Goal: Information Seeking & Learning: Learn about a topic

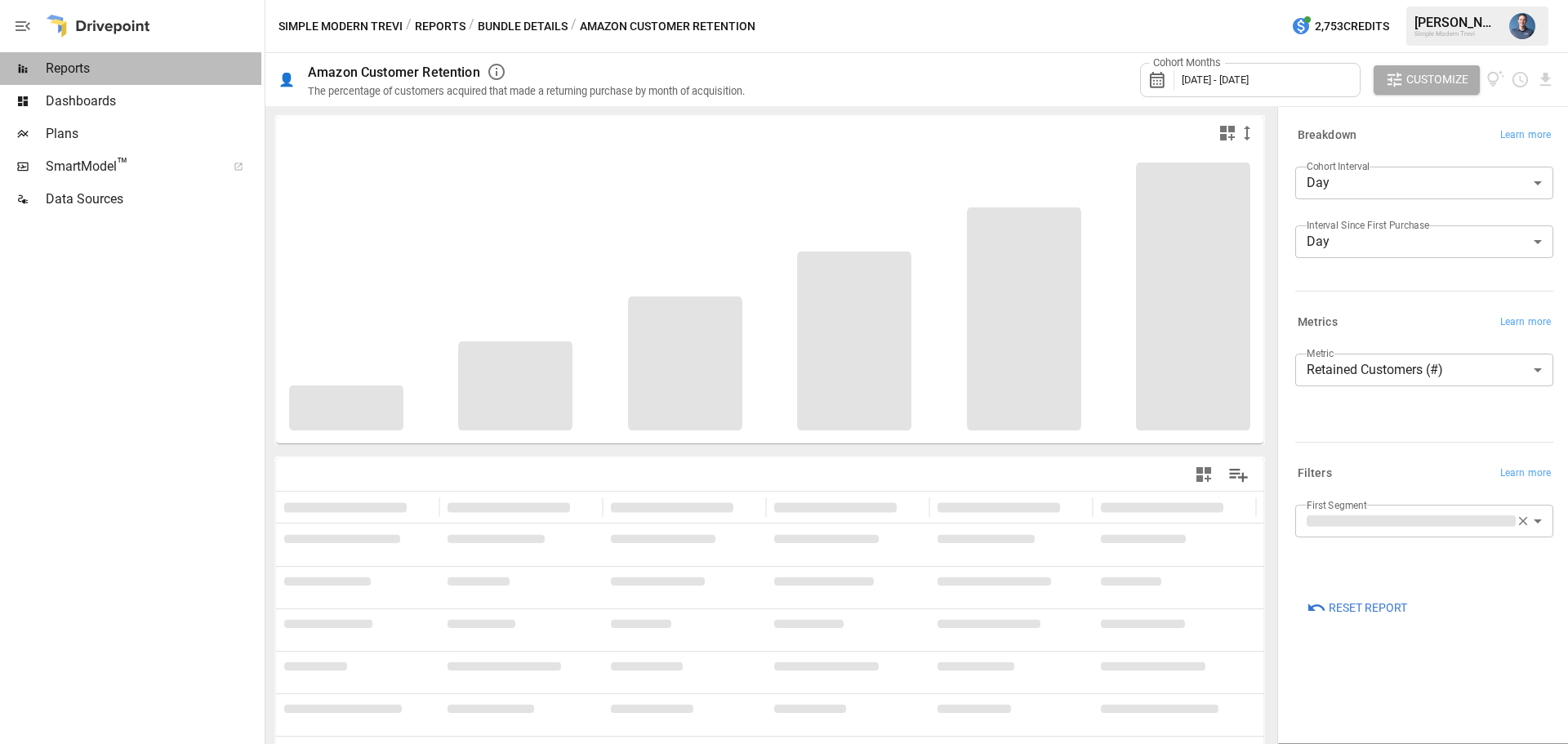
click at [107, 68] on span "Reports" at bounding box center [153, 69] width 216 height 20
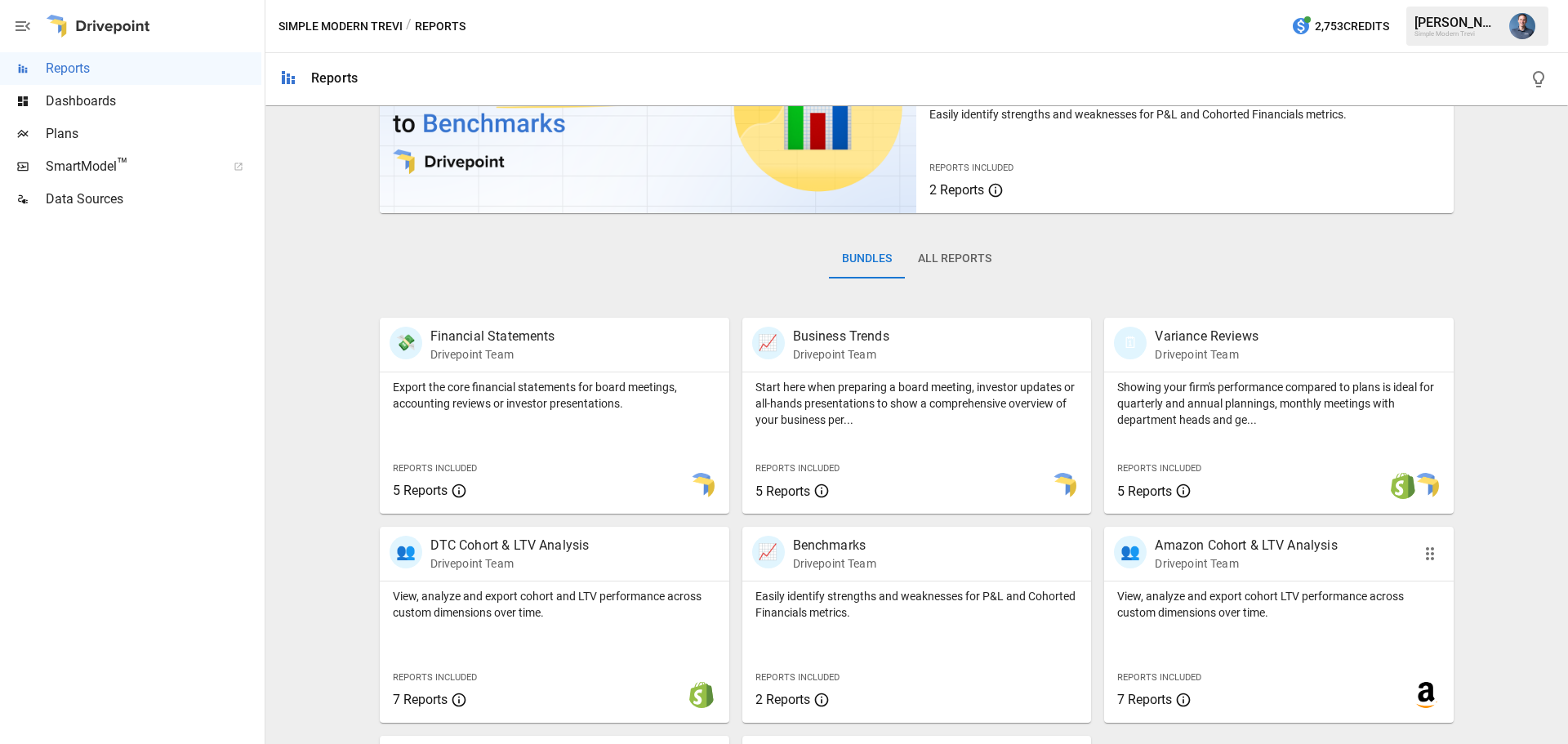
scroll to position [163, 0]
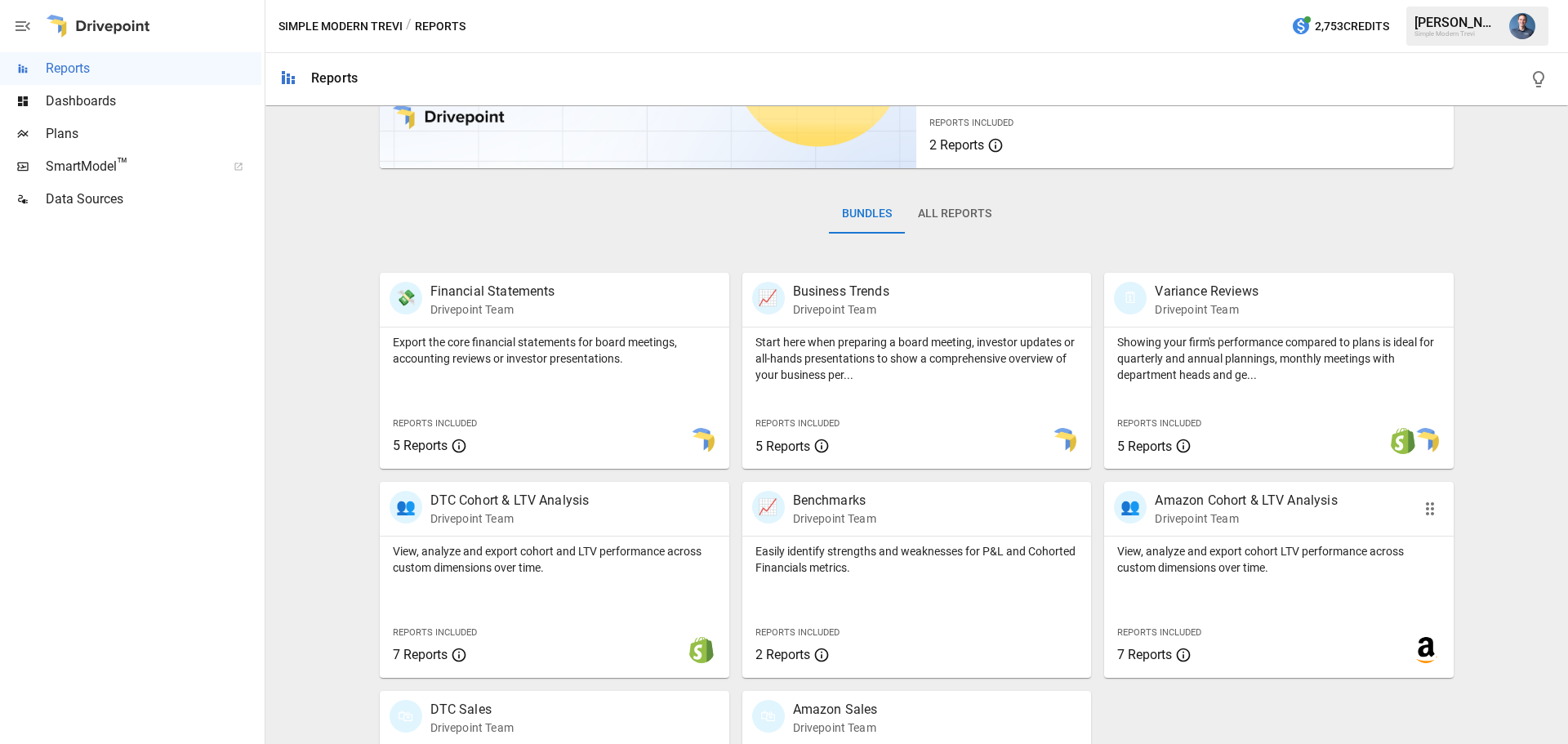
click at [1279, 611] on div "View, analyze and export cohort LTV performance across custom dimensions over t…" at bounding box center [1278, 607] width 349 height 141
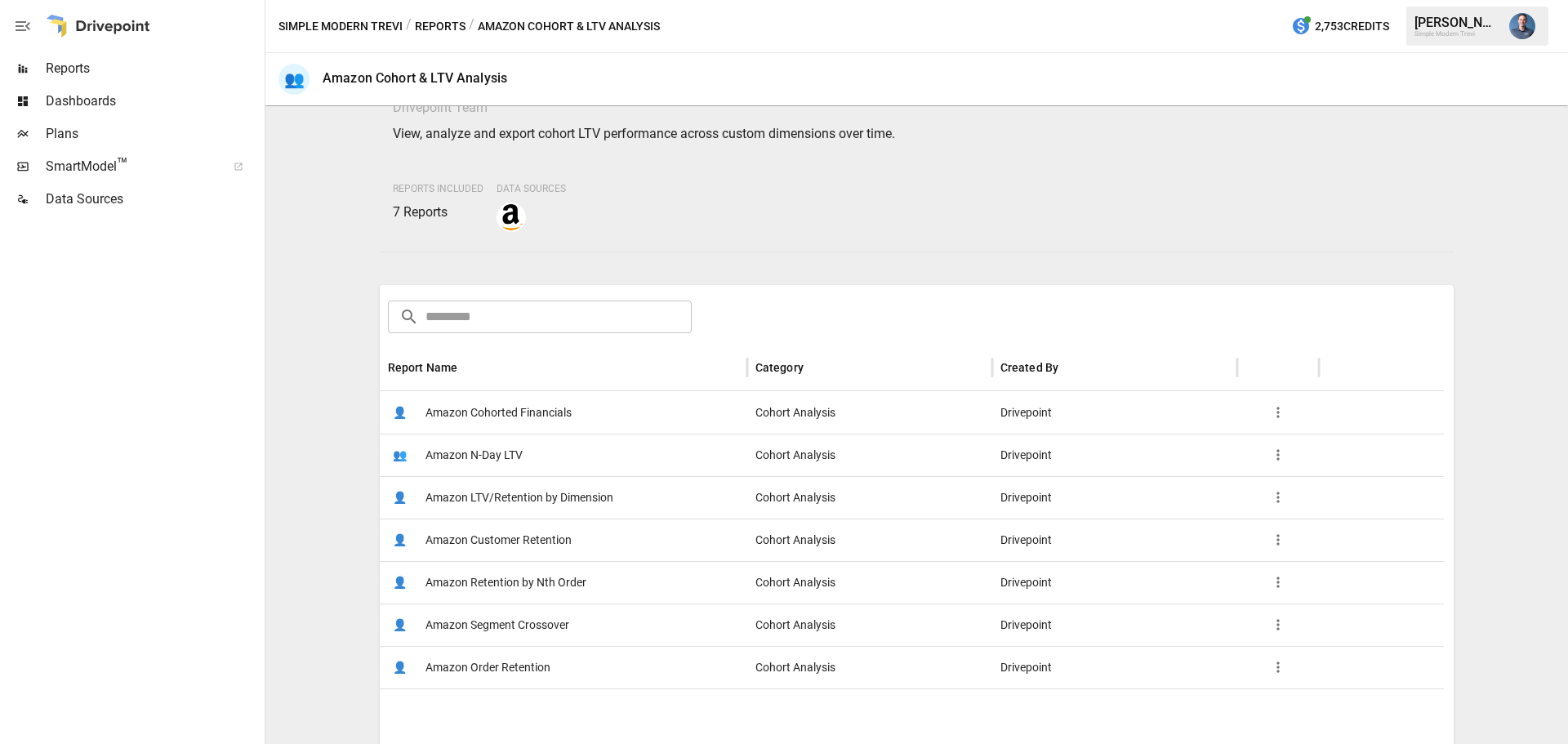
scroll to position [163, 0]
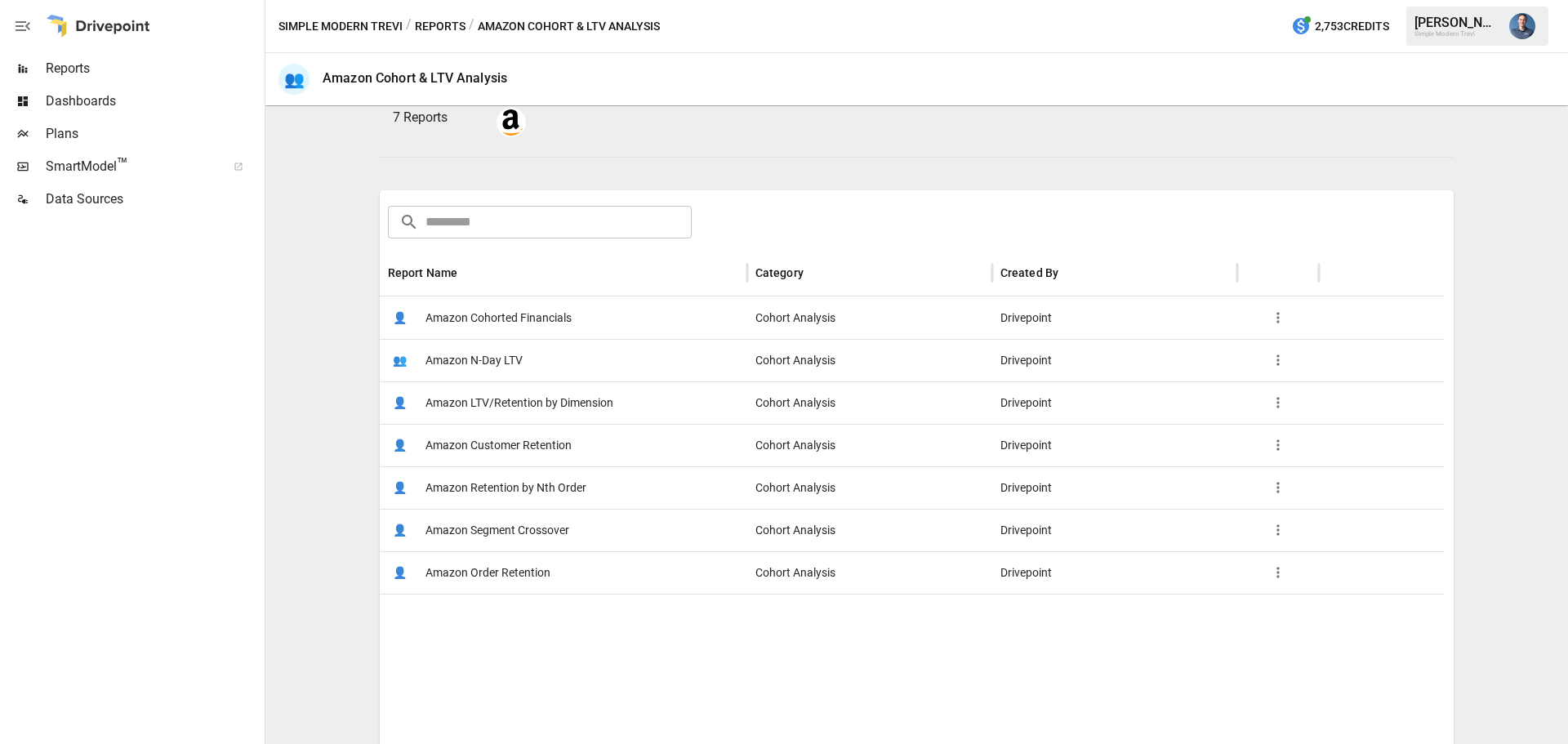
click at [552, 406] on span "Amazon LTV/Retention by Dimension" at bounding box center [519, 403] width 188 height 42
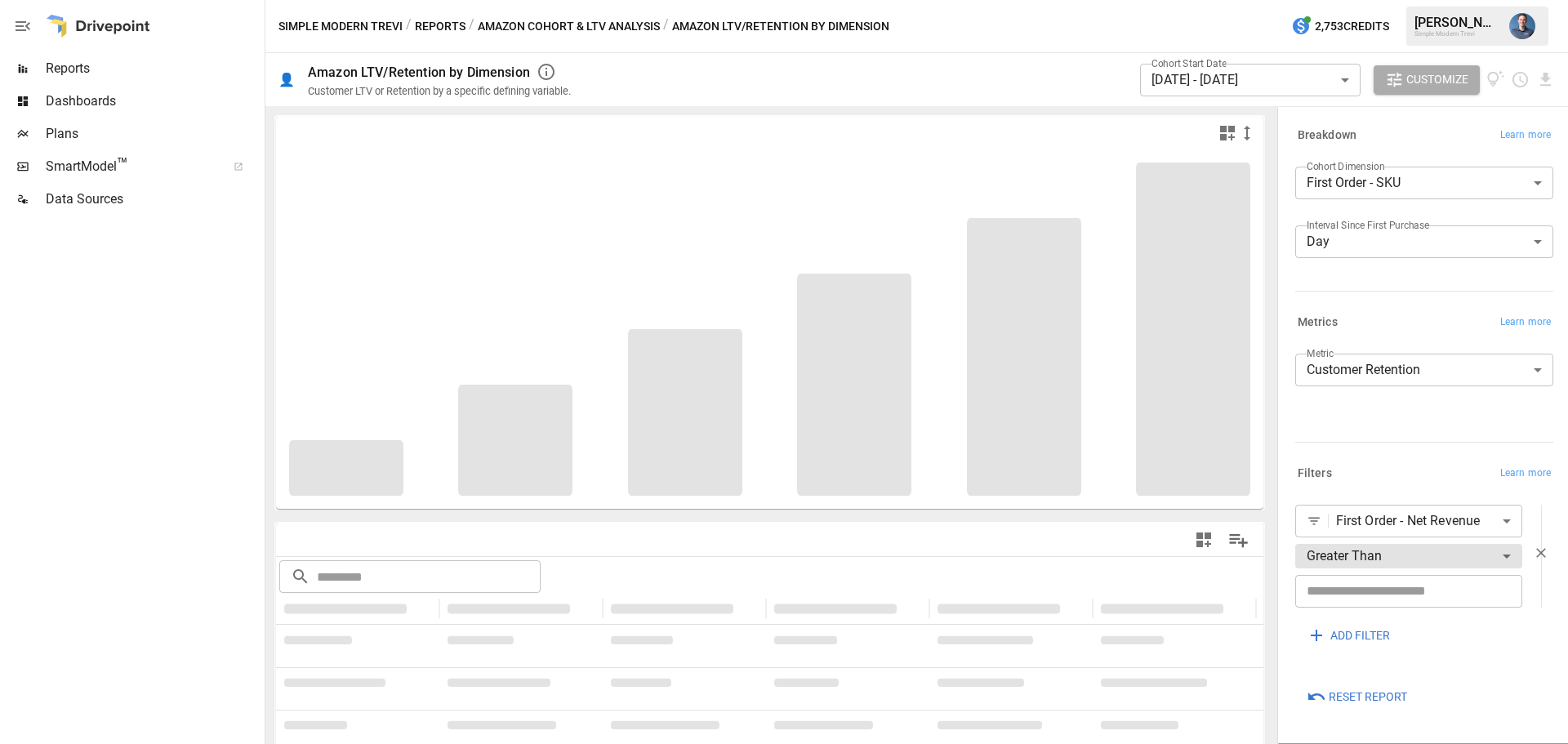
click at [1543, 555] on icon "button" at bounding box center [1541, 553] width 10 height 10
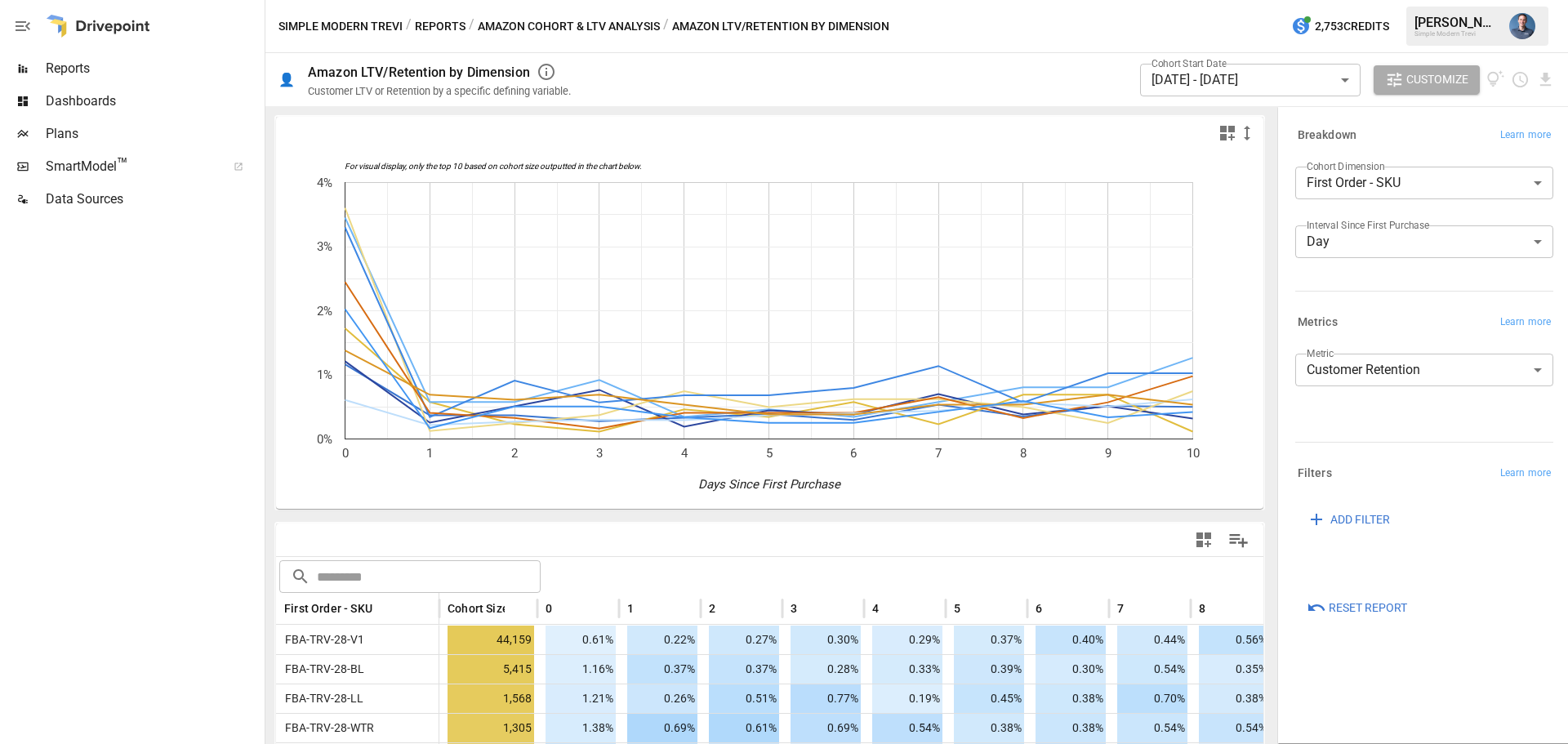
click at [1271, 0] on body "Reports Dashboards Plans SmartModel ™ Data Sources Simple Modern Trevi / Report…" at bounding box center [784, 0] width 1568 height 0
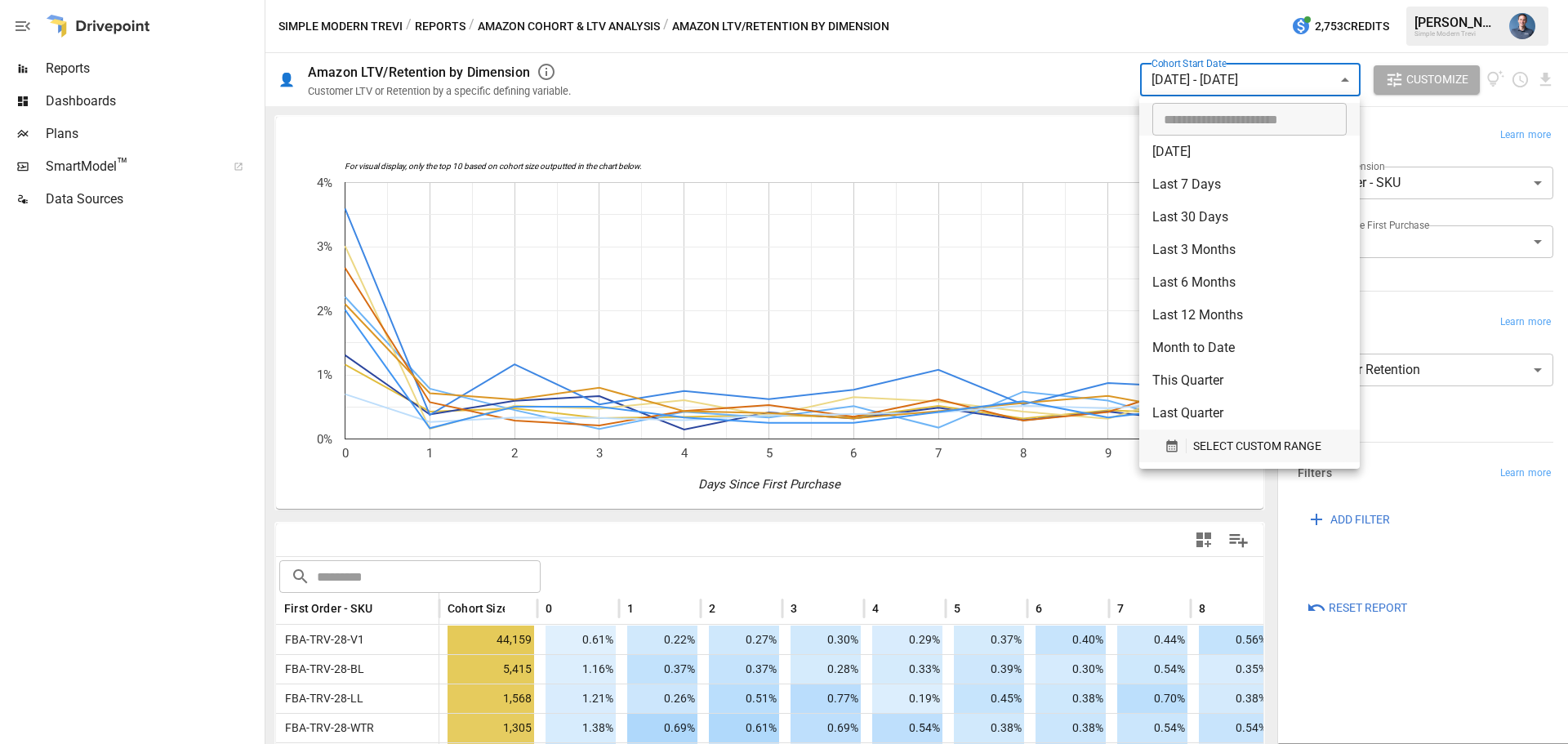
click at [1258, 450] on span "SELECT CUSTOM RANGE" at bounding box center [1257, 446] width 128 height 21
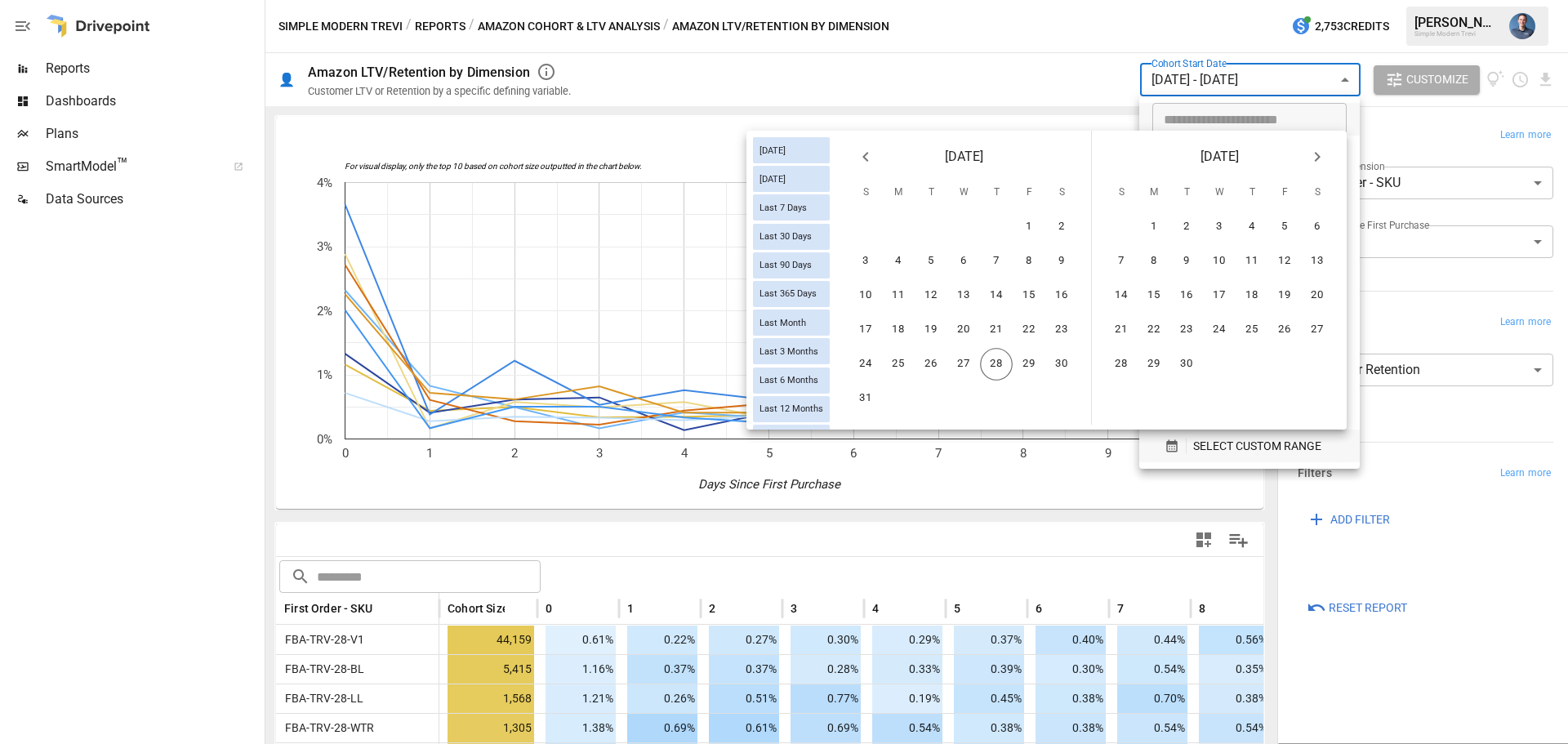
click at [1264, 442] on span "SELECT CUSTOM RANGE" at bounding box center [1257, 446] width 128 height 21
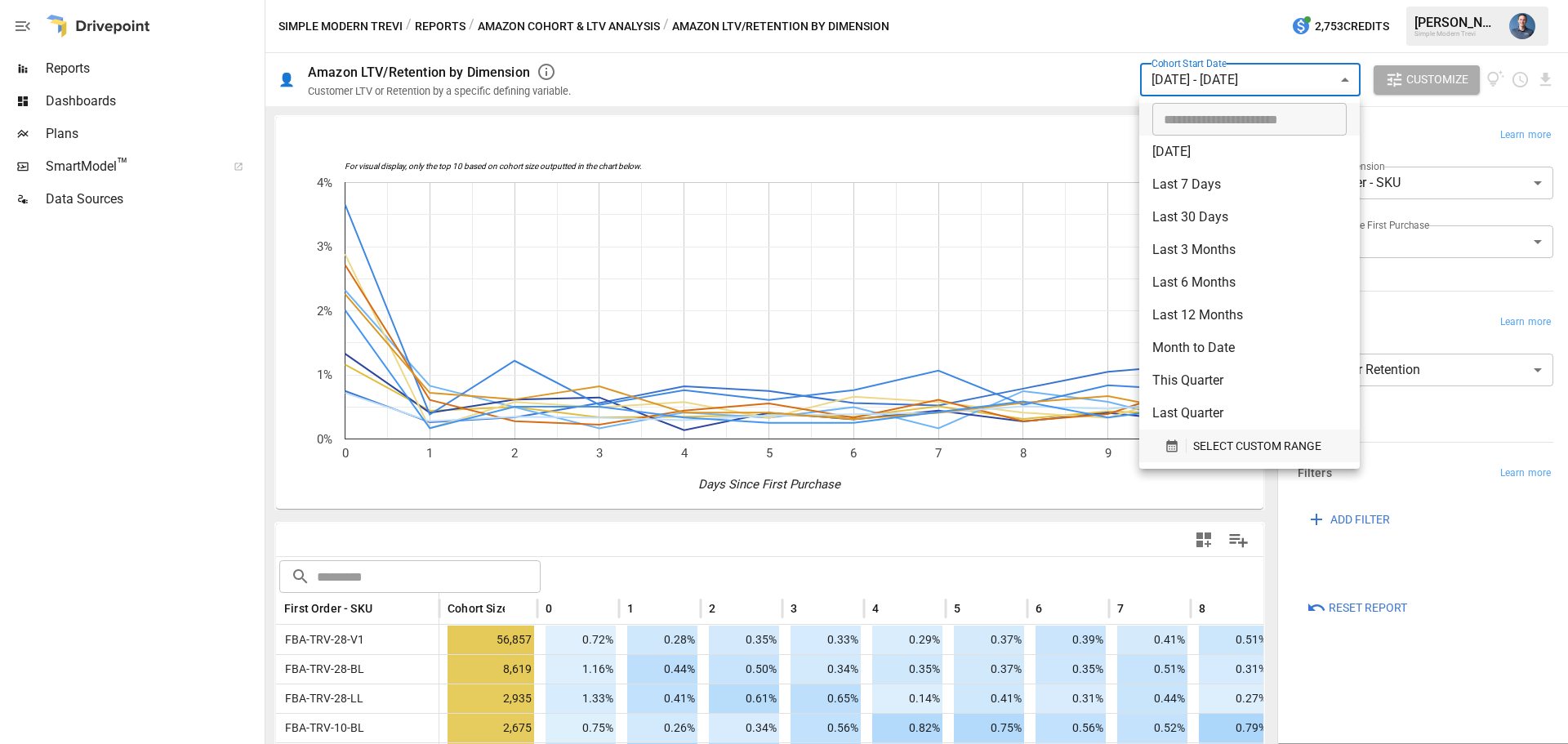
click at [1224, 443] on span "SELECT CUSTOM RANGE" at bounding box center [1257, 446] width 128 height 21
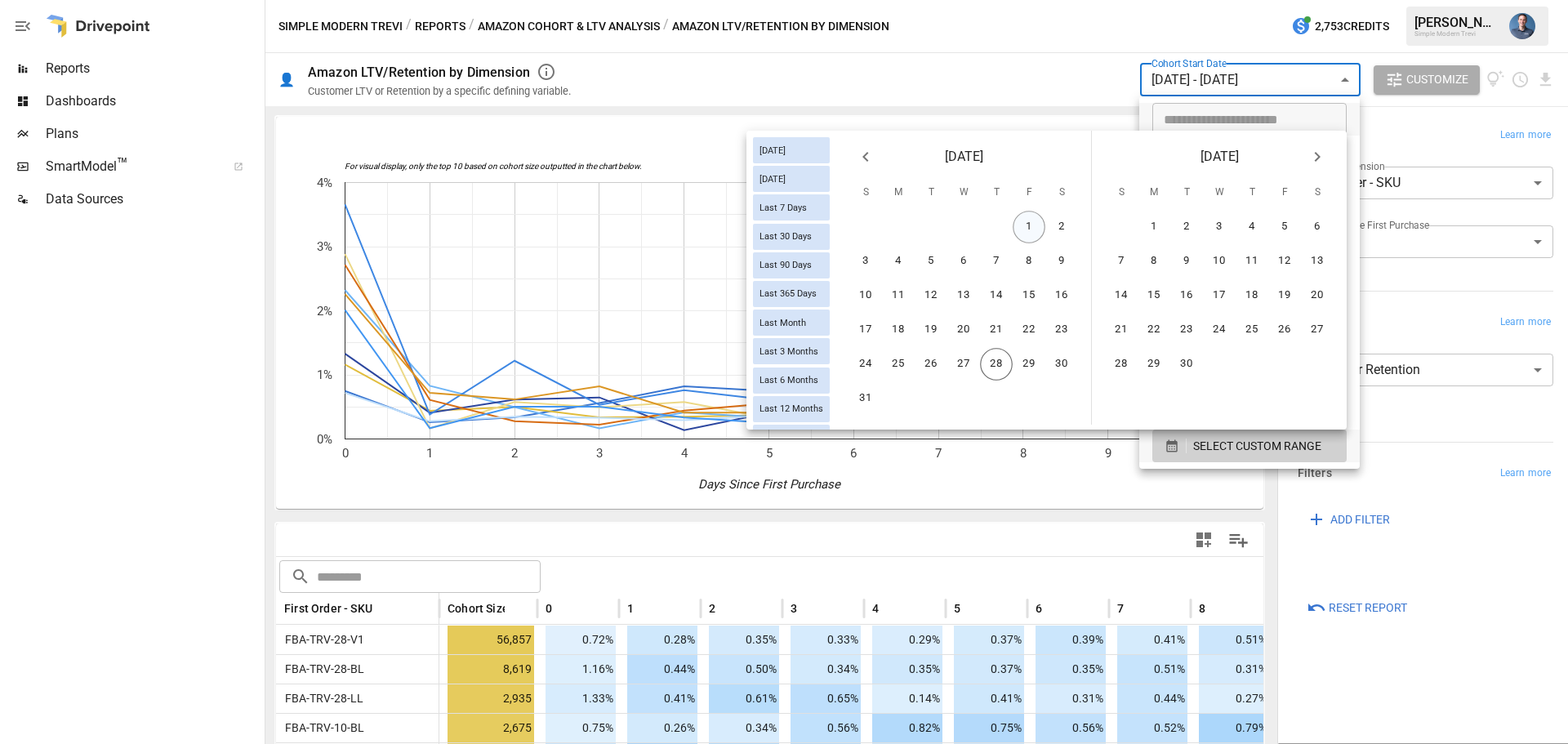
click at [1033, 219] on button "1" at bounding box center [1029, 227] width 32 height 33
click at [997, 328] on button "21" at bounding box center [996, 330] width 32 height 33
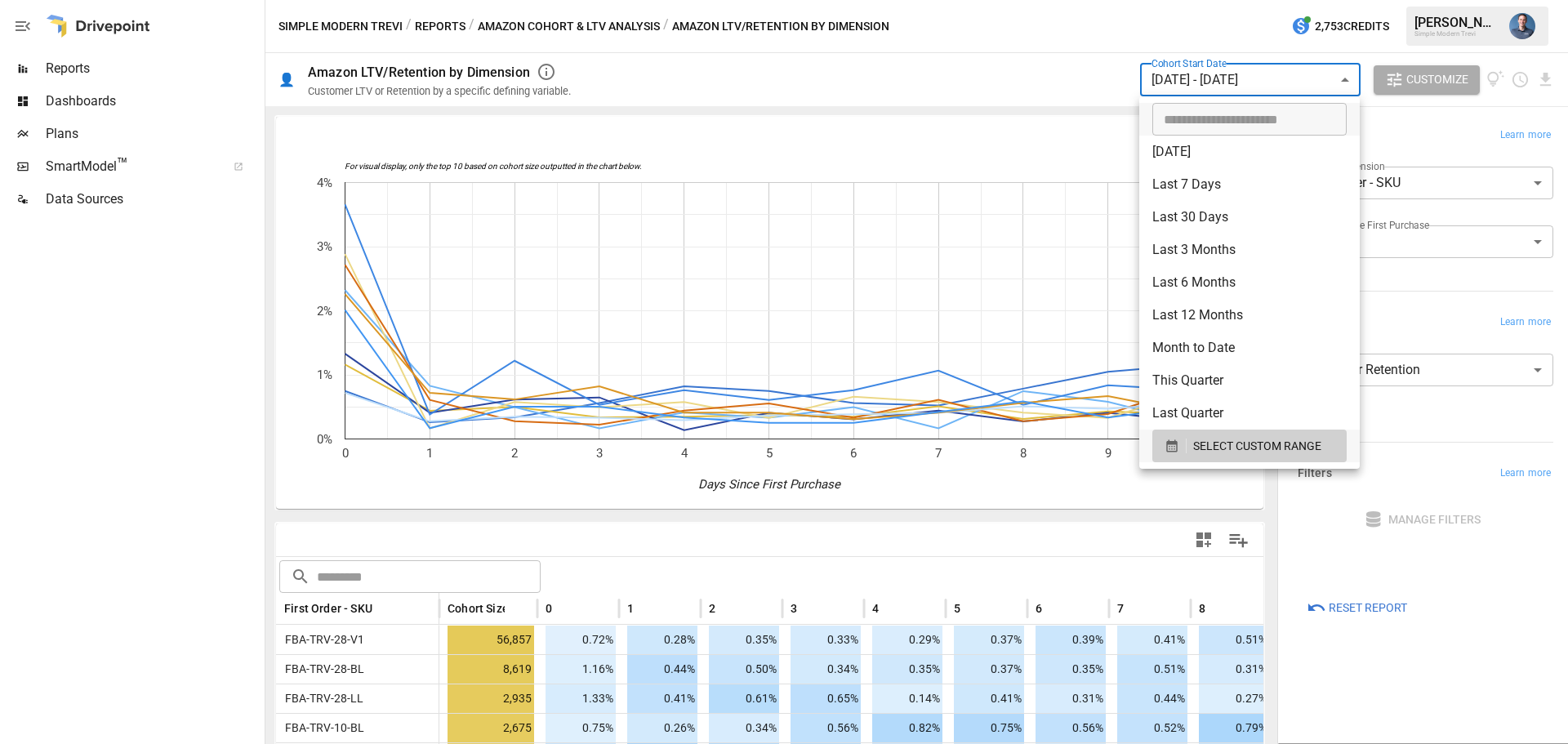
click at [1500, 595] on div at bounding box center [784, 372] width 1568 height 744
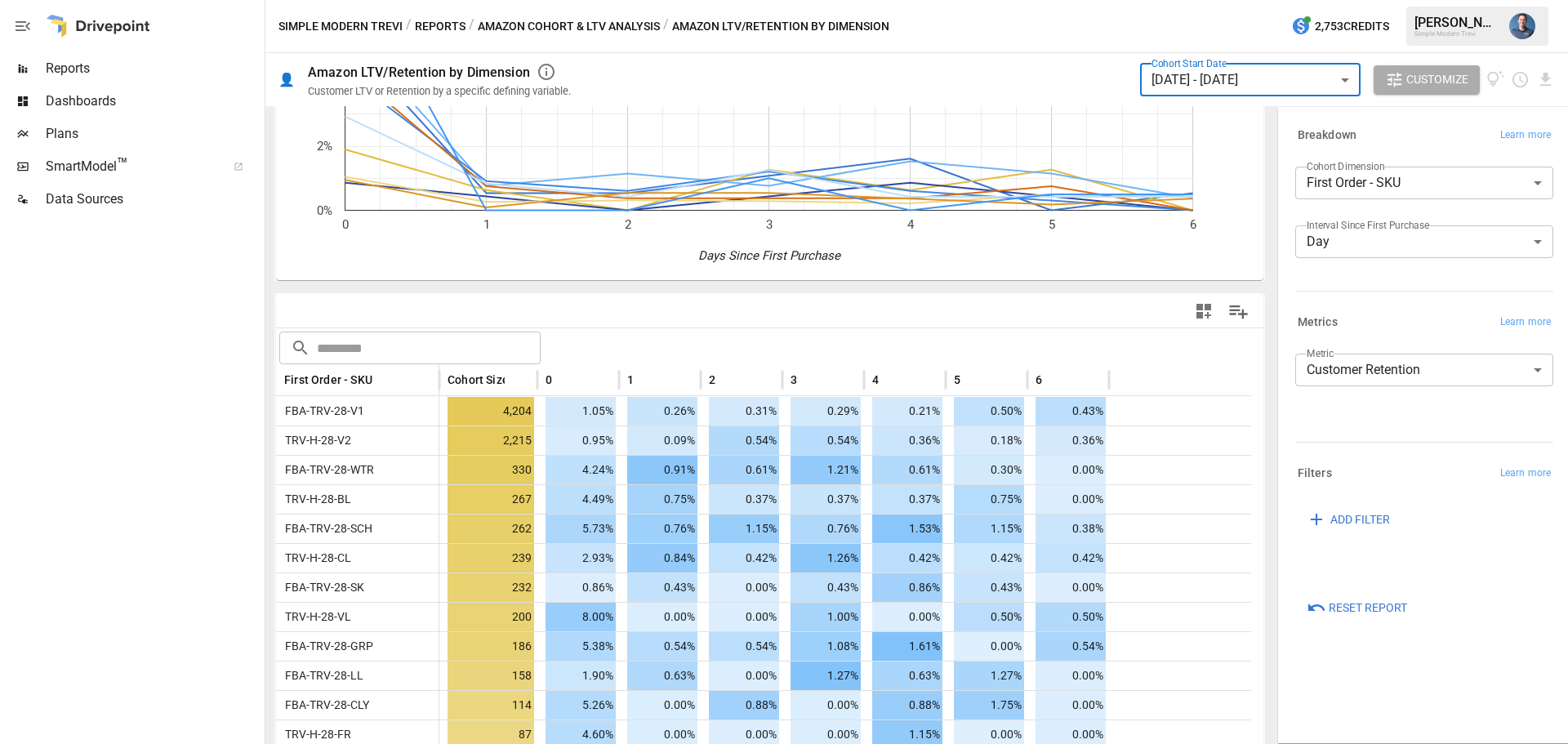
scroll to position [327, 0]
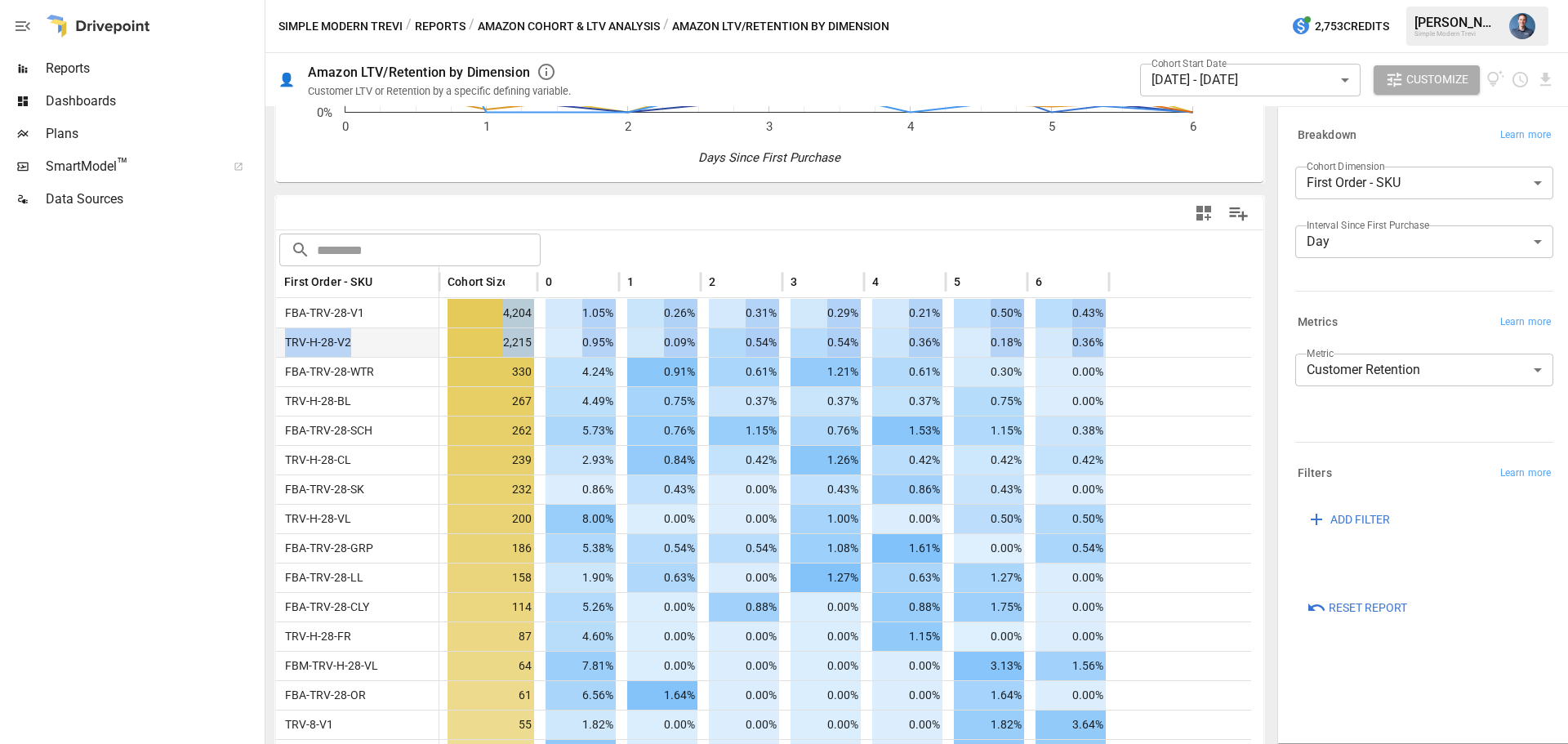
drag, startPoint x: 451, startPoint y: 312, endPoint x: 1133, endPoint y: 339, distance: 682.5
click at [1133, 339] on div at bounding box center [1179, 342] width 142 height 30
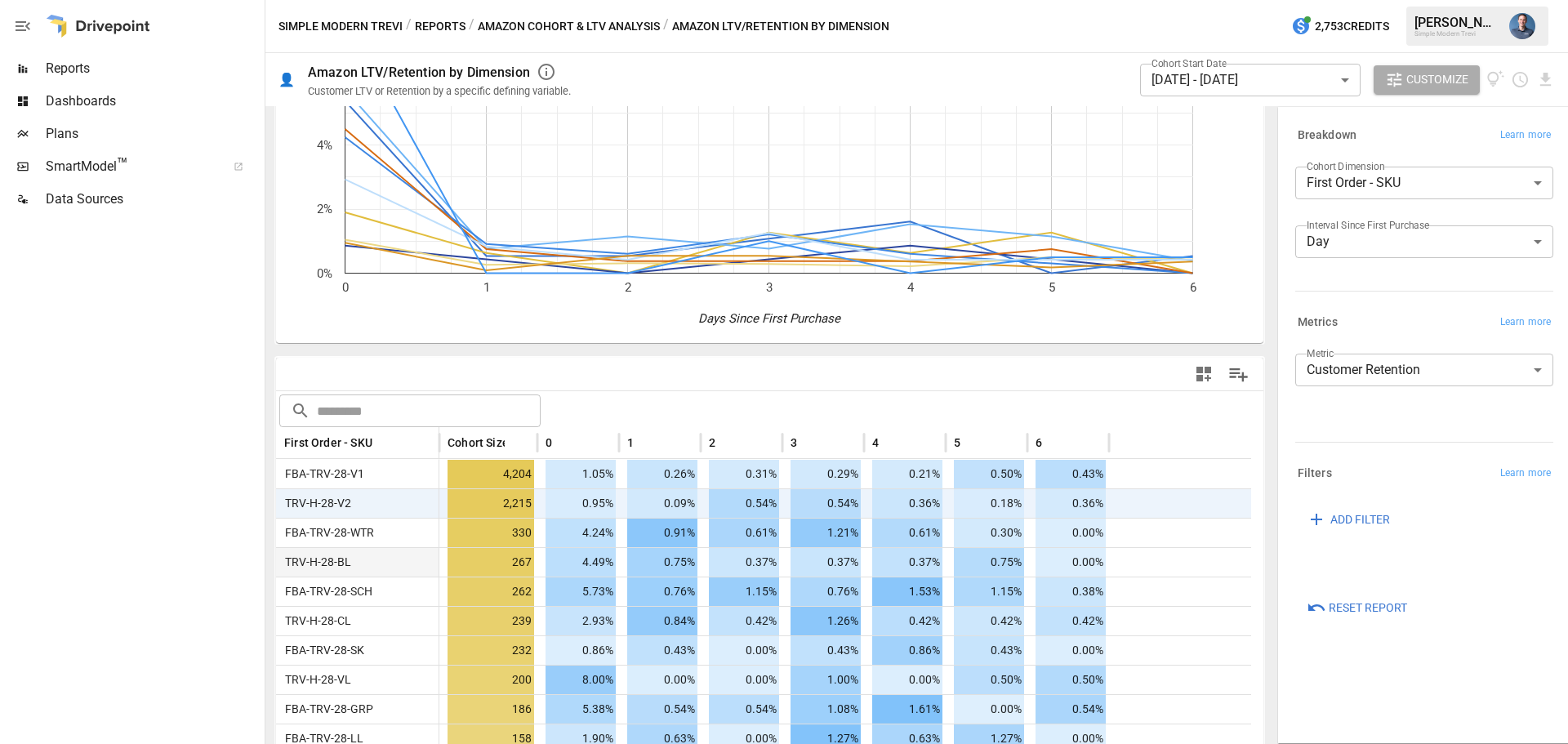
scroll to position [245, 0]
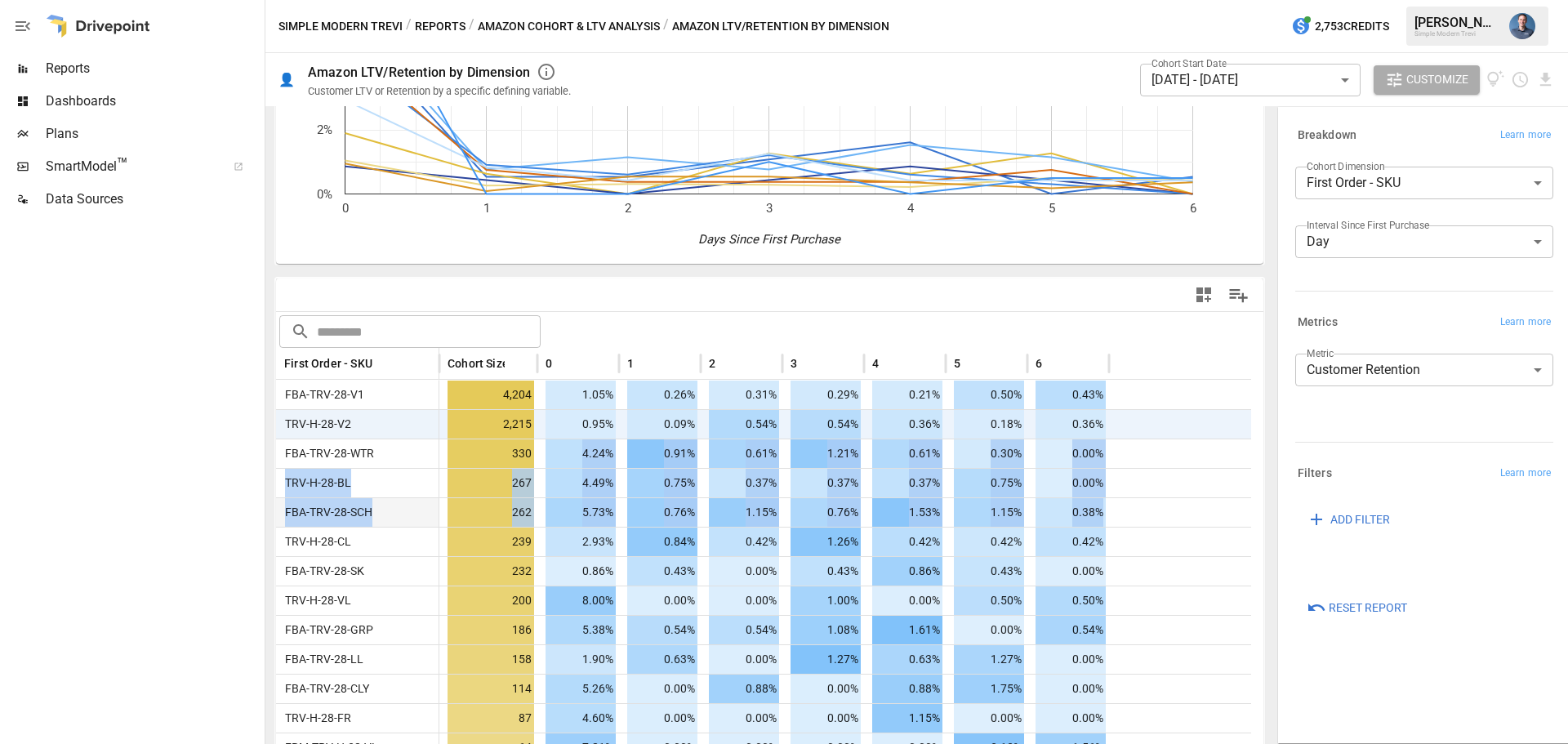
drag, startPoint x: 581, startPoint y: 453, endPoint x: 1132, endPoint y: 521, distance: 555.2
click at [1132, 521] on div at bounding box center [1179, 512] width 142 height 30
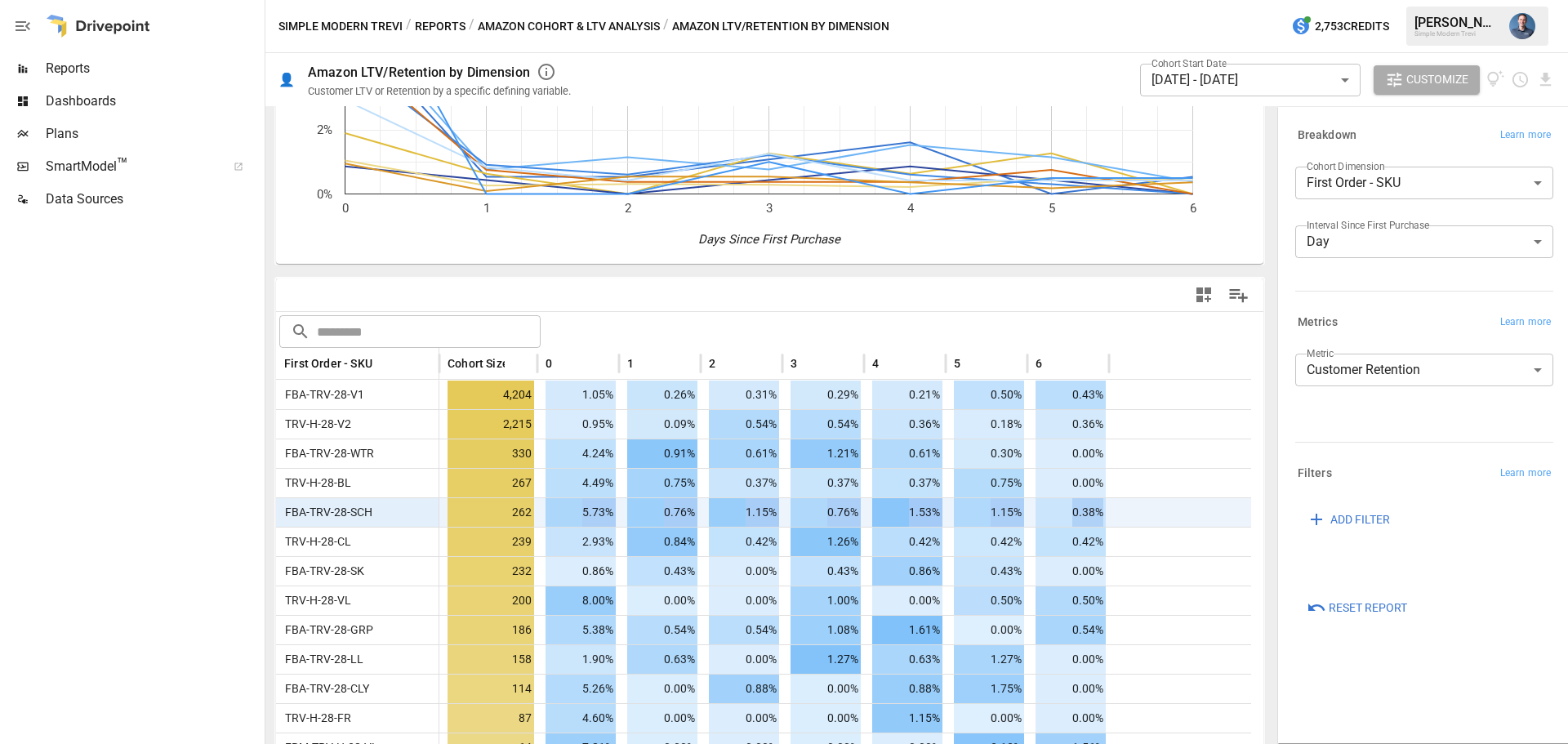
drag, startPoint x: 1100, startPoint y: 515, endPoint x: 548, endPoint y: 506, distance: 552.1
click at [548, 506] on div "FBA-TRV-28-SCH 262 5.73% 0.76% 1.15% 0.76% 1.53% 1.15% 0.38%" at bounding box center [764, 512] width 975 height 30
drag, startPoint x: 548, startPoint y: 530, endPoint x: 1079, endPoint y: 538, distance: 531.1
click at [1079, 538] on div "TRV-H-28-CL 239 2.93% 0.84% 0.42% 1.26% 0.42% 0.42% 0.42%" at bounding box center [764, 541] width 975 height 30
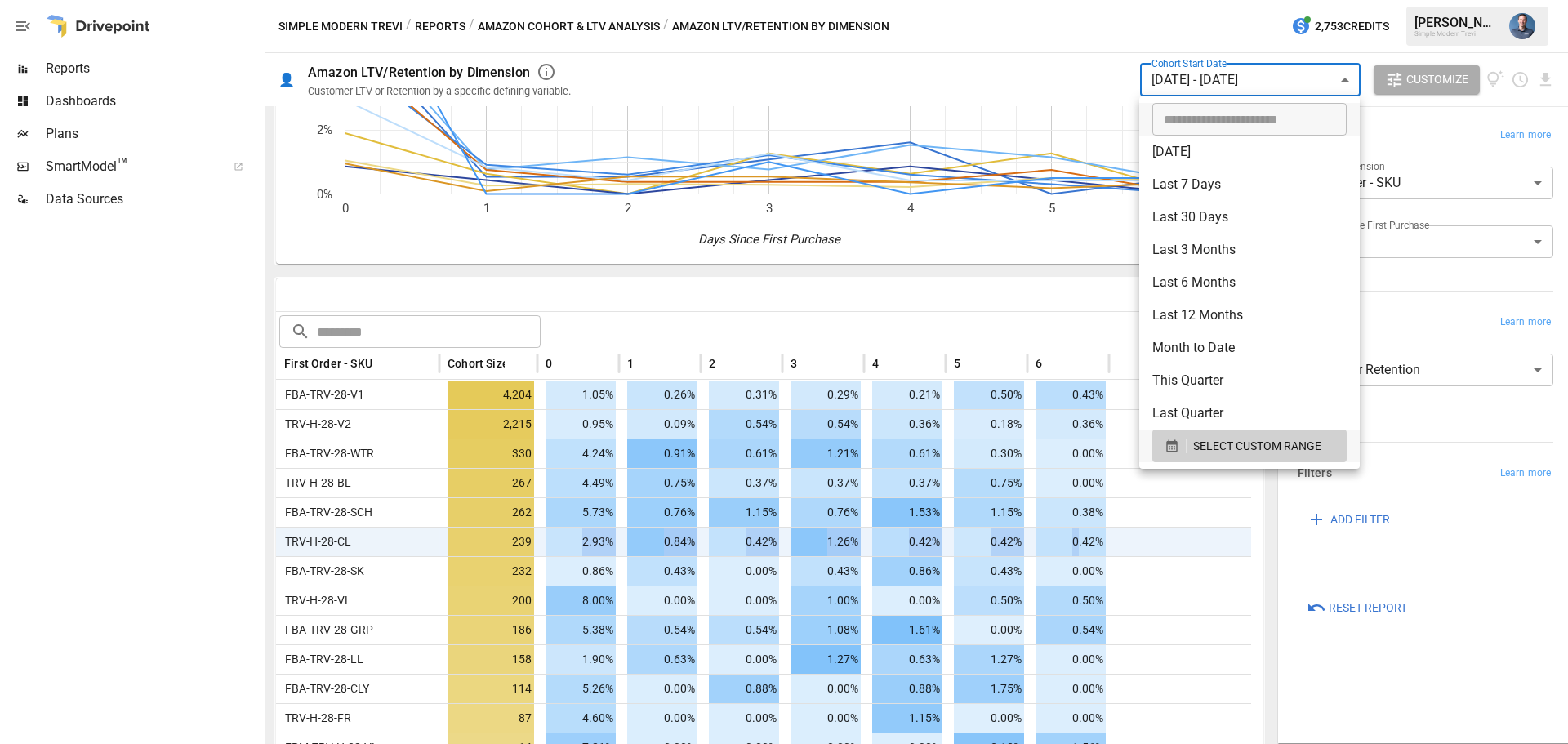
click at [1262, 0] on body "Reports Dashboards Plans SmartModel ™ Data Sources Simple Modern Trevi / Report…" at bounding box center [784, 0] width 1568 height 0
click at [130, 544] on div at bounding box center [784, 372] width 1568 height 744
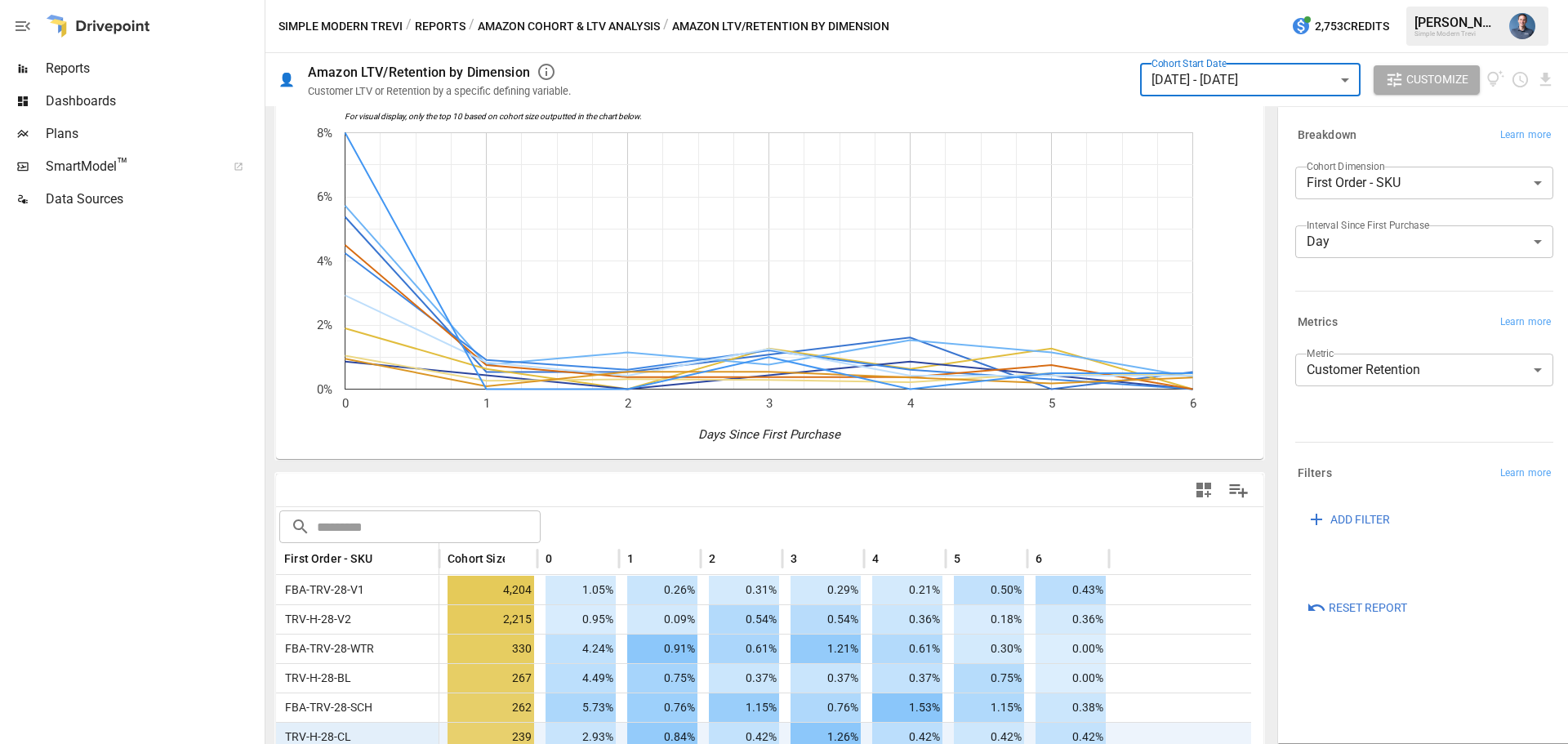
scroll to position [0, 0]
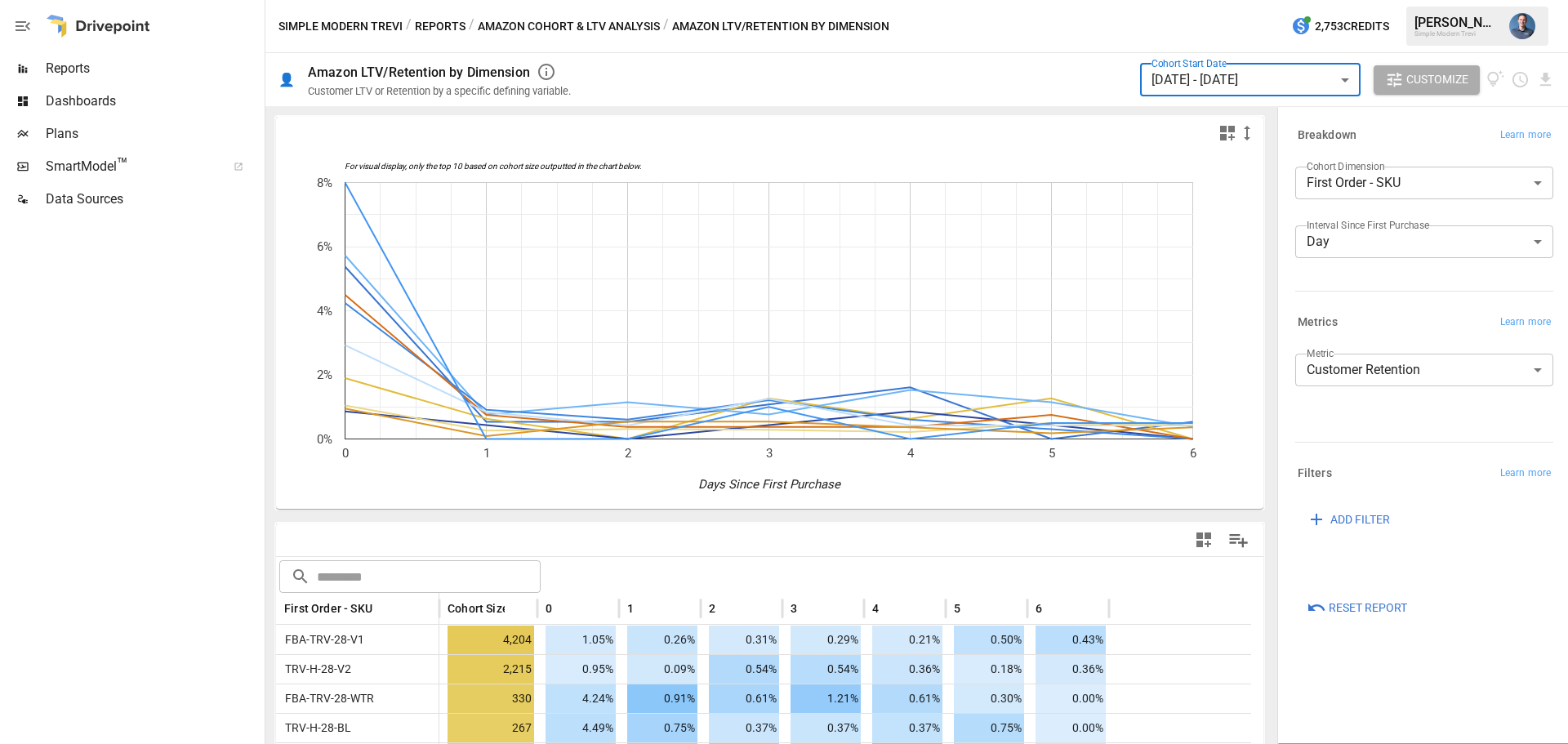
click at [1367, 517] on span "ADD FILTER" at bounding box center [1360, 519] width 60 height 21
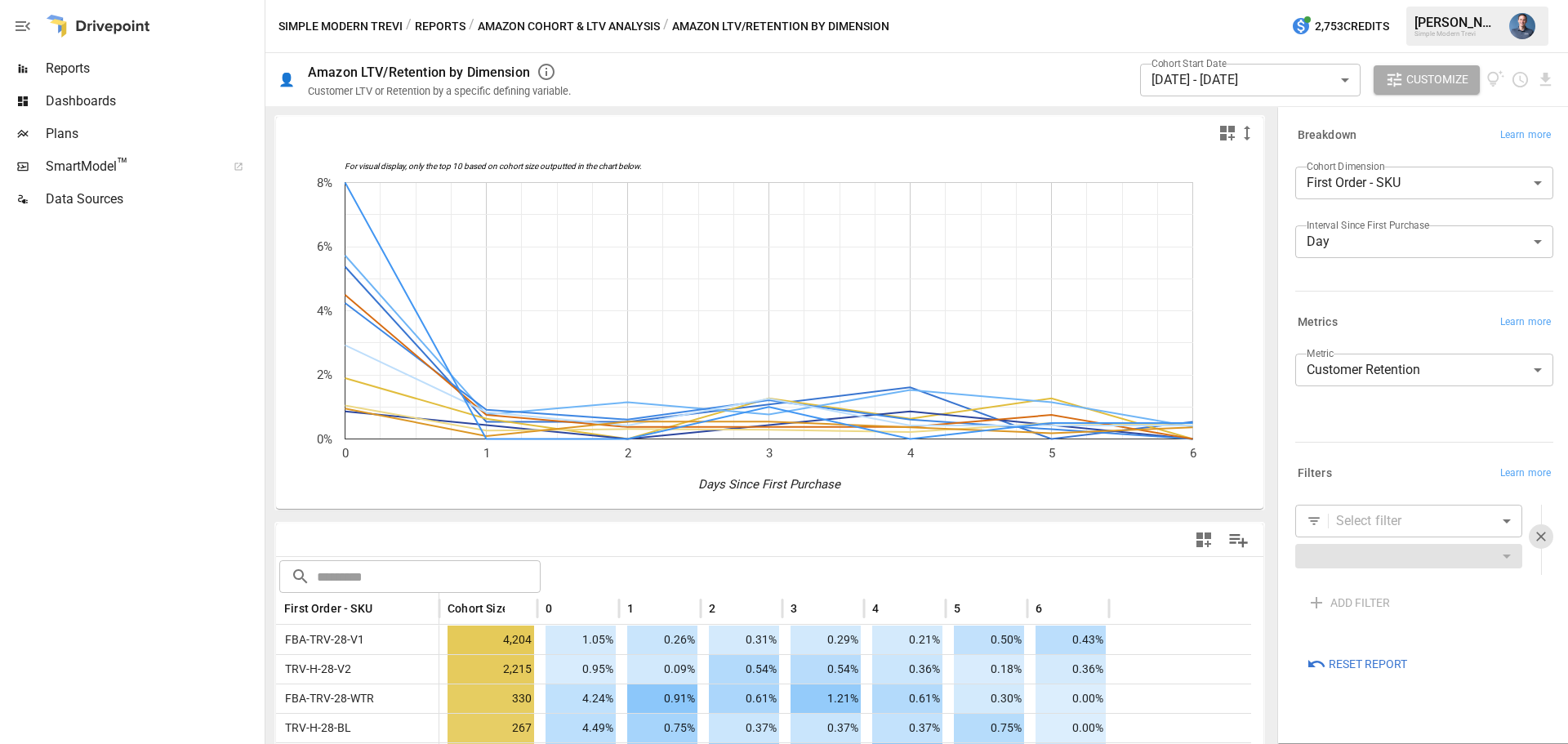
click at [1366, 0] on body "Reports Dashboards Plans SmartModel ™ Data Sources Simple Modern Trevi / Report…" at bounding box center [784, 0] width 1568 height 0
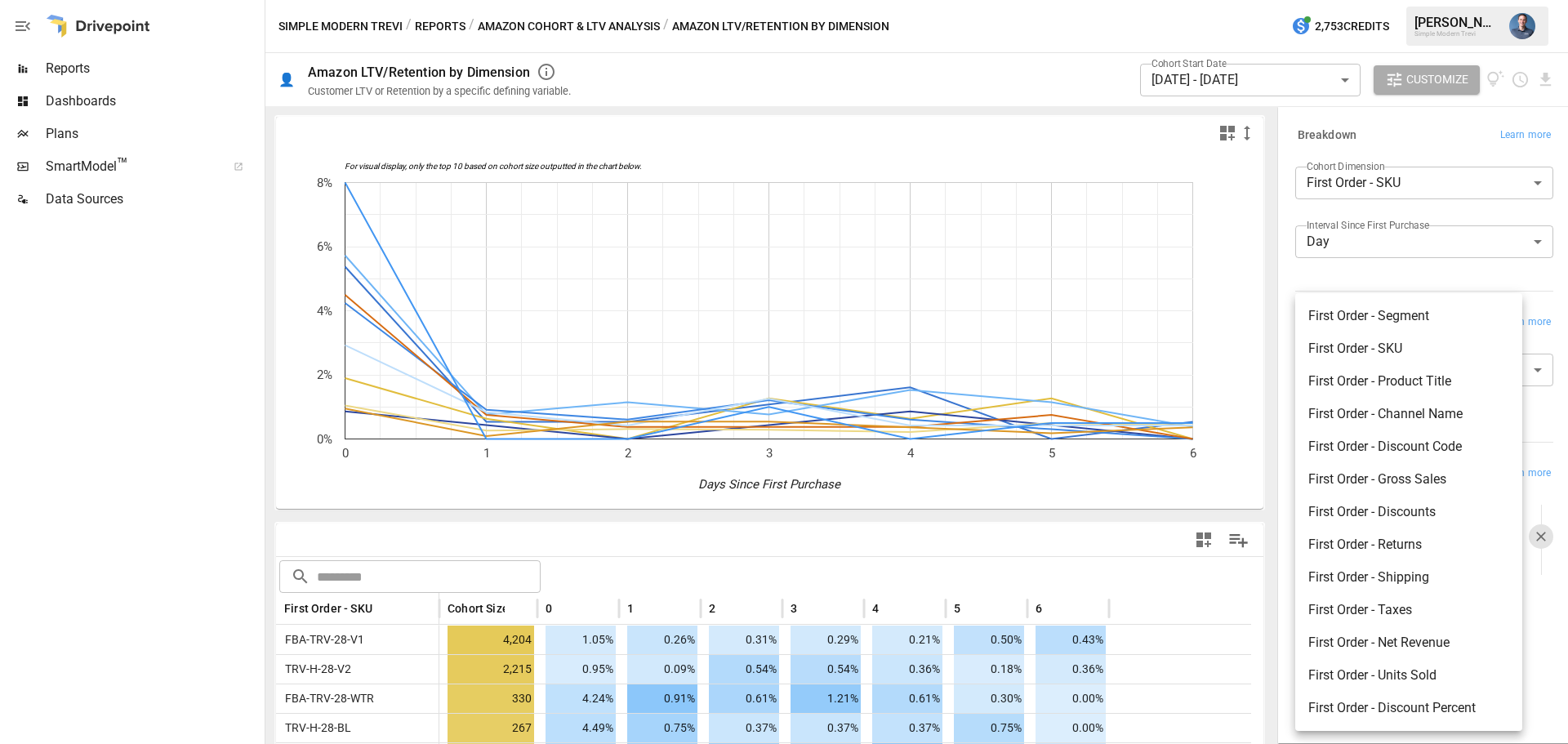
click at [1414, 313] on li "First Order - Segment" at bounding box center [1408, 316] width 227 height 33
type input "**********"
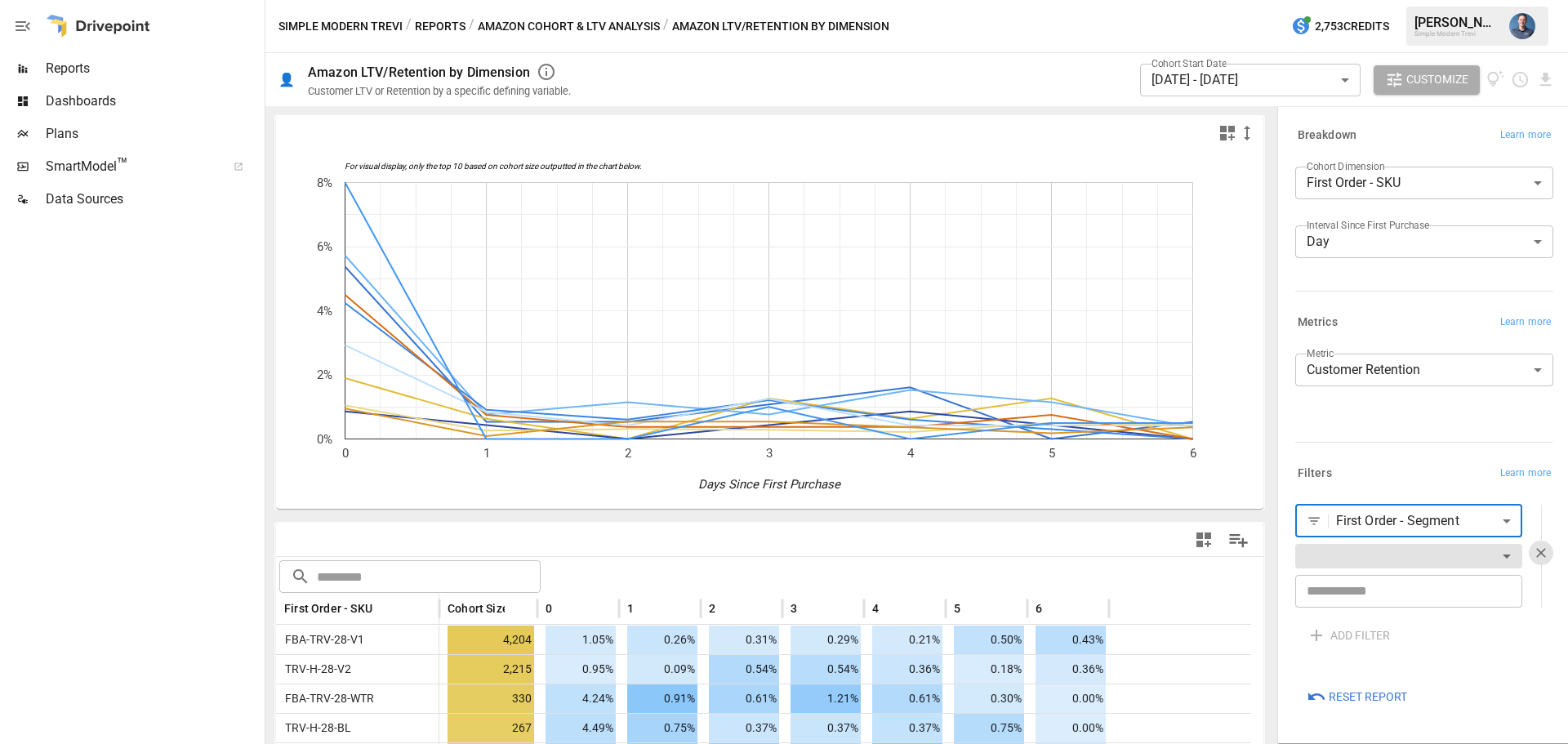
click at [1383, 581] on input "text" at bounding box center [1408, 591] width 227 height 33
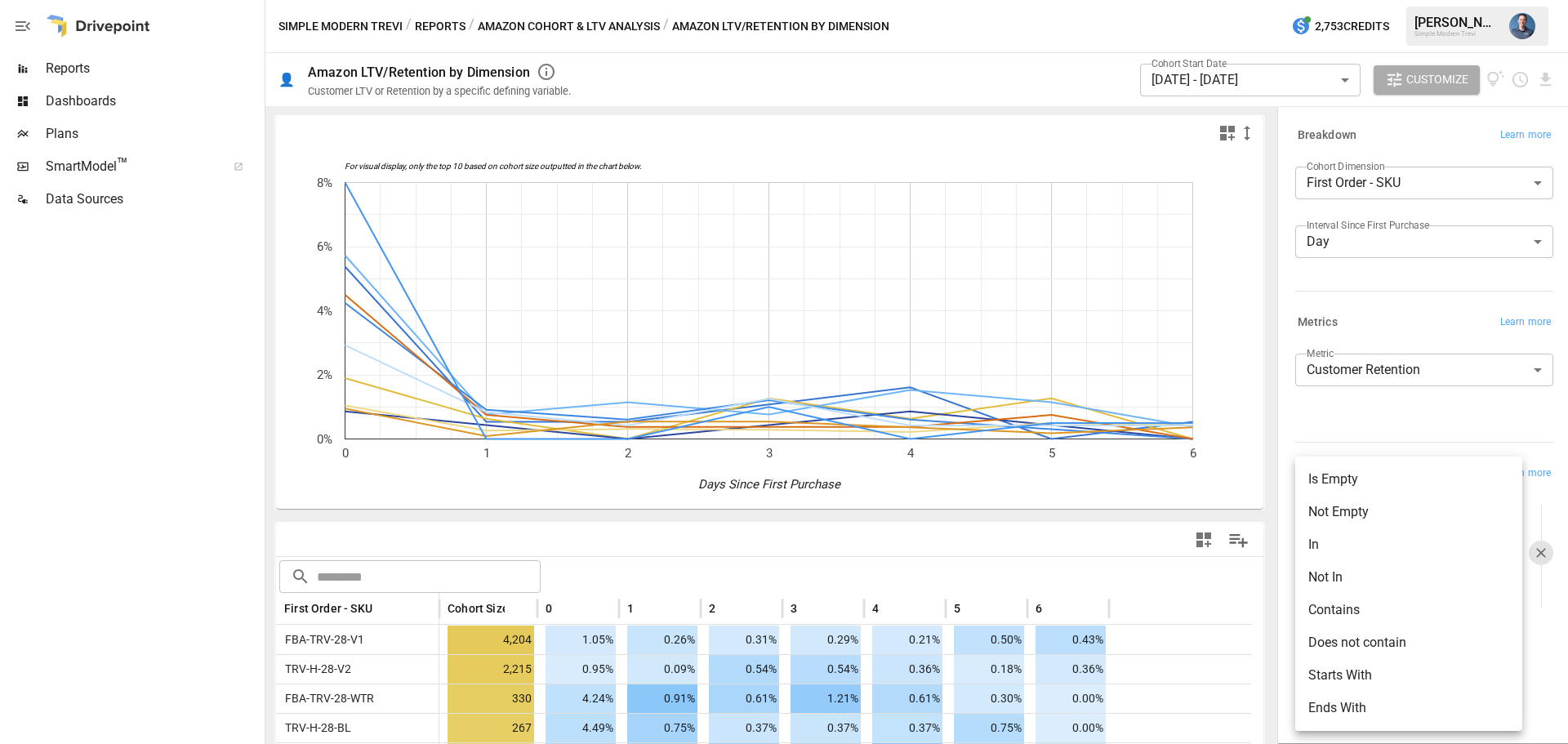
click at [1386, 0] on body "Reports Dashboards Plans SmartModel ™ Data Sources Simple Modern Trevi / Report…" at bounding box center [784, 0] width 1568 height 0
click at [1356, 616] on li "Contains" at bounding box center [1408, 610] width 227 height 33
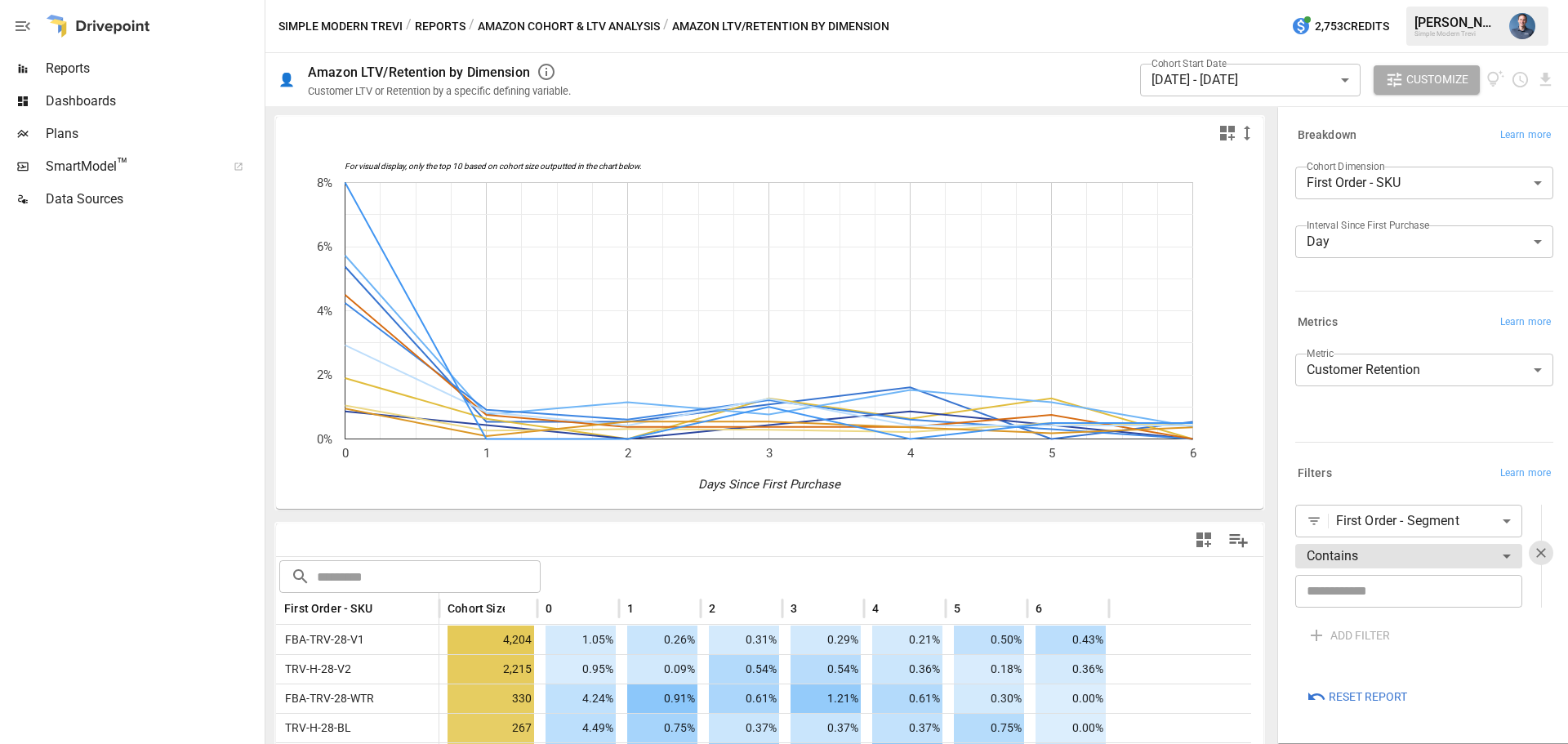
click at [1382, 591] on input "text" at bounding box center [1408, 591] width 227 height 33
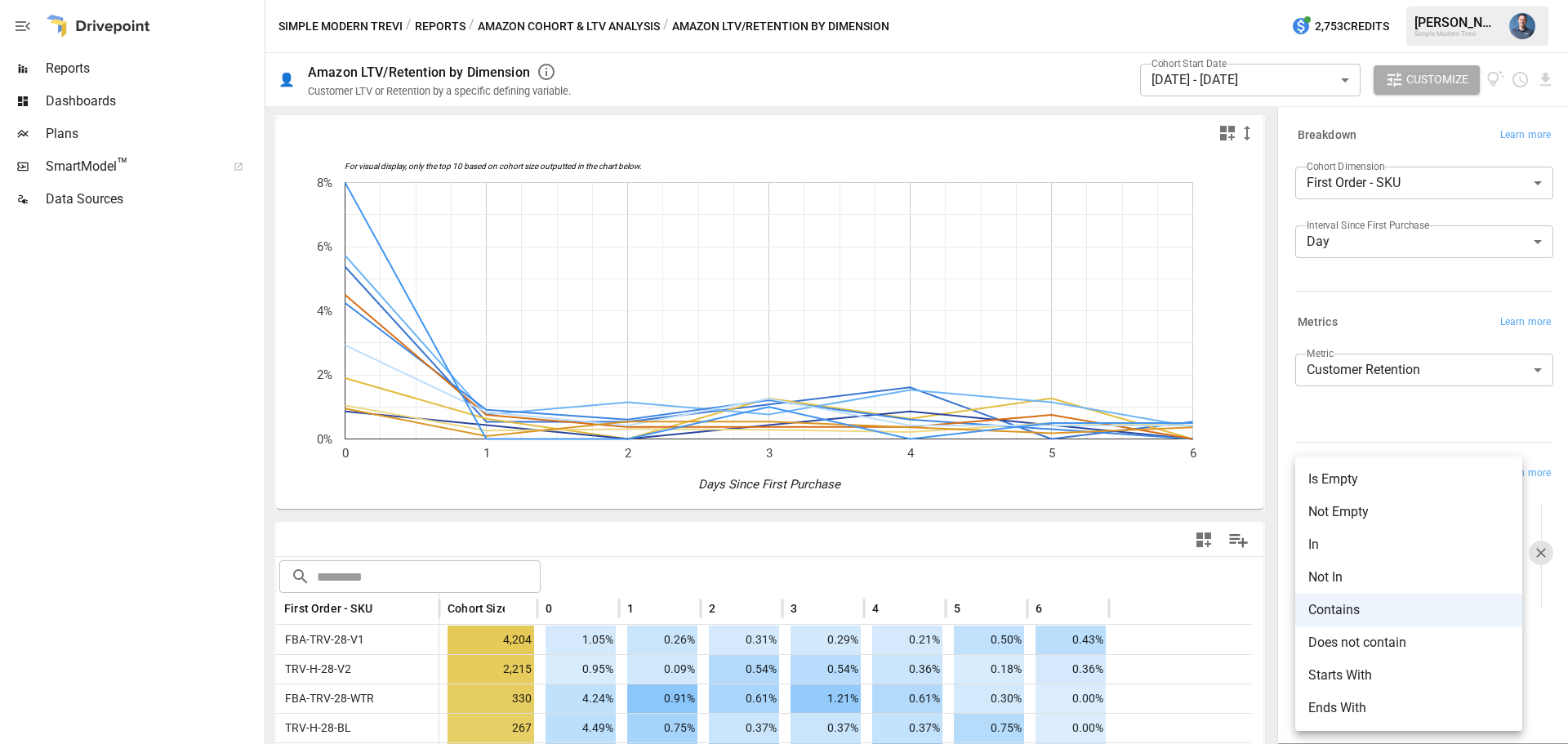
click at [1356, 0] on body "Reports Dashboards Plans SmartModel ™ Data Sources Simple Modern Trevi / Report…" at bounding box center [784, 0] width 1568 height 0
click at [1351, 540] on li "In" at bounding box center [1408, 544] width 227 height 33
type input "**"
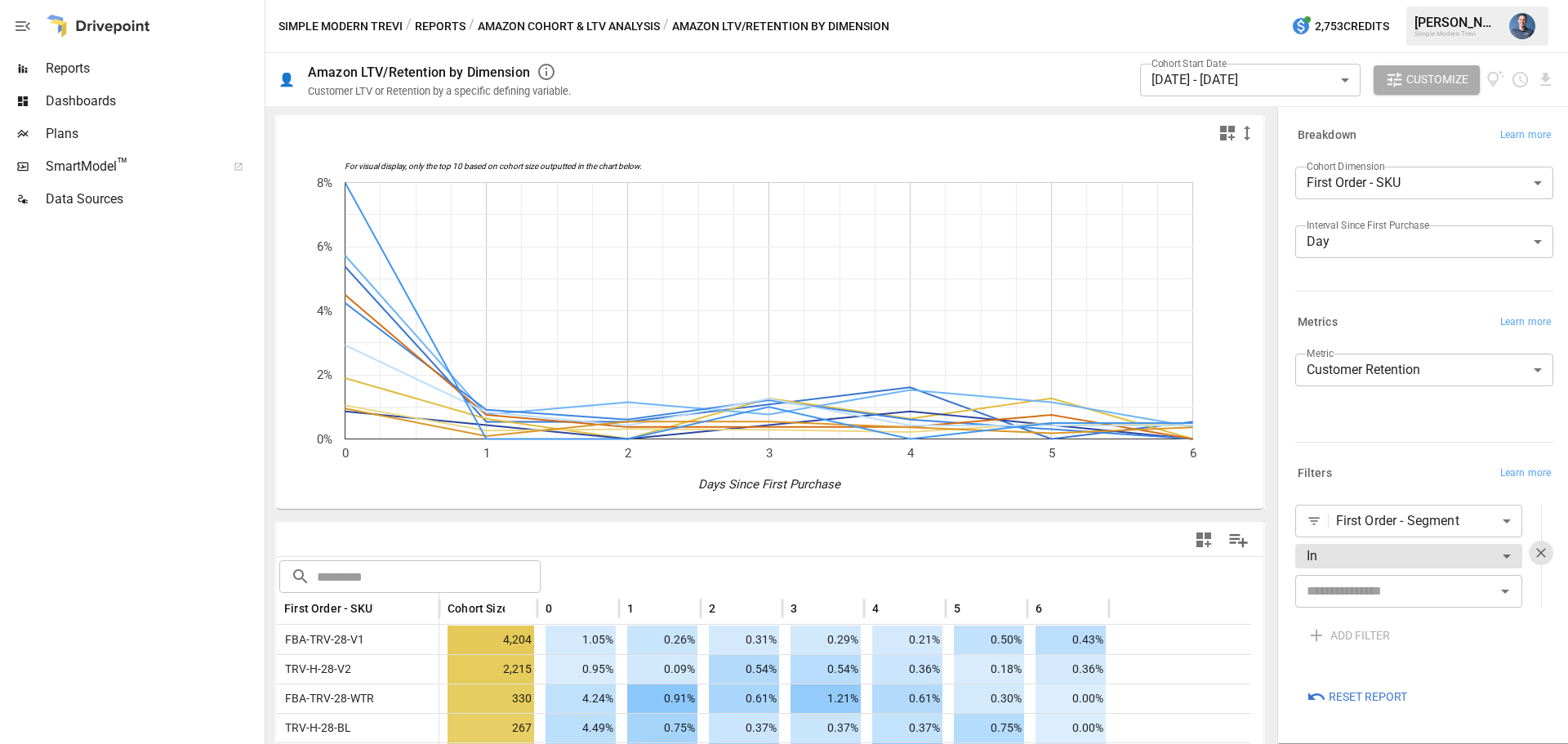
click at [1351, 593] on input "text" at bounding box center [1395, 591] width 190 height 23
click at [1350, 631] on li "NonSubscription" at bounding box center [1408, 628] width 227 height 30
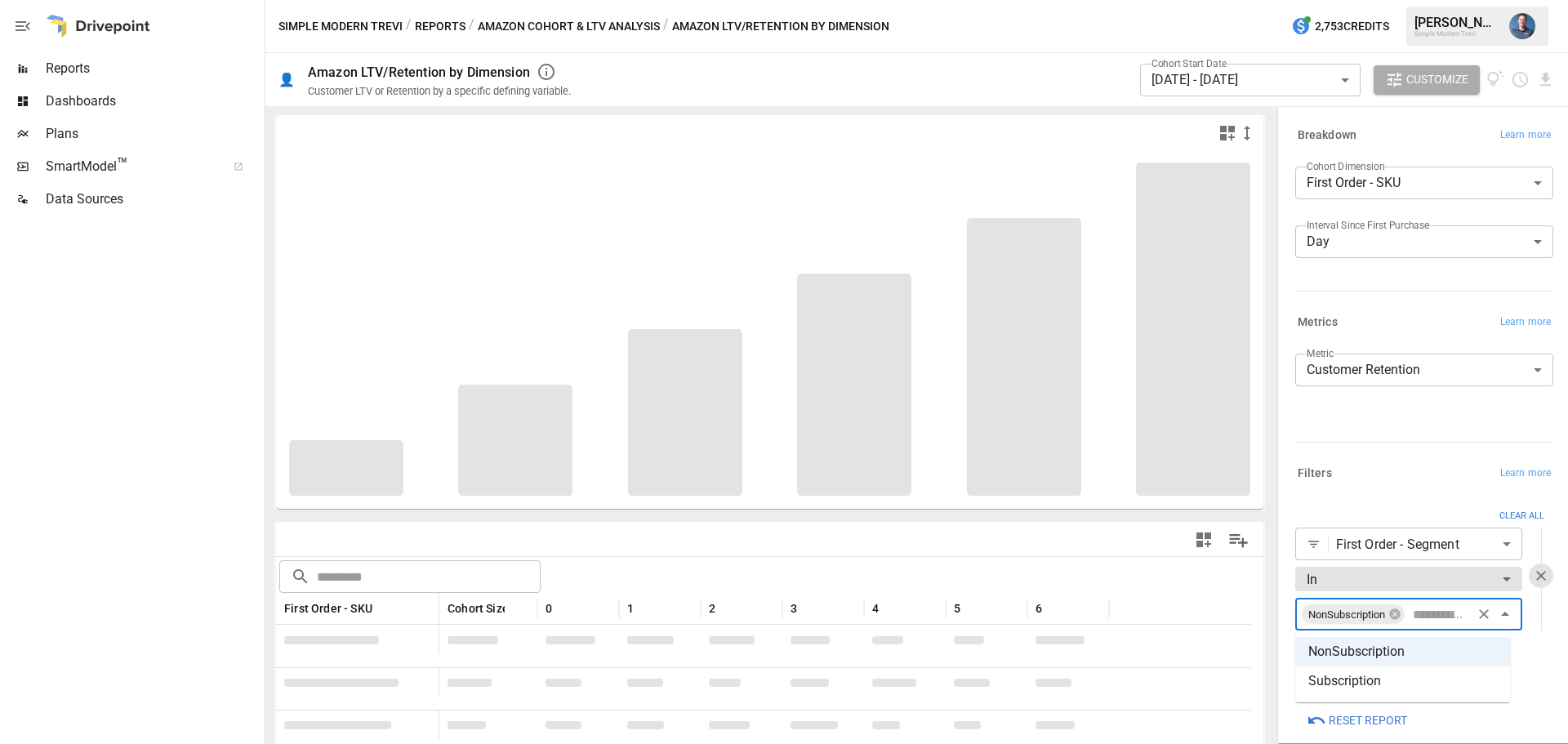
click at [1369, 679] on li "Subscription" at bounding box center [1403, 681] width 215 height 30
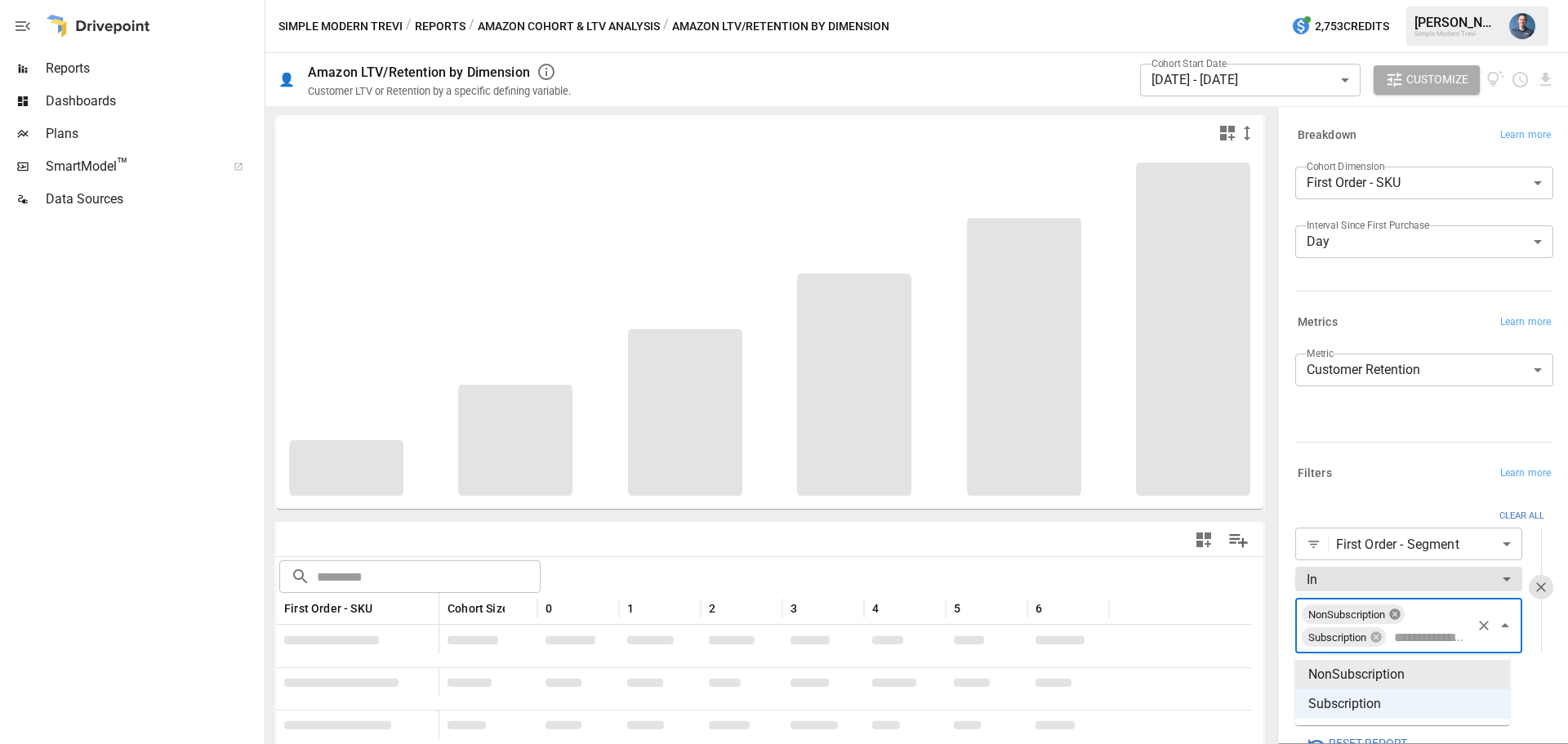
click at [1396, 618] on icon at bounding box center [1395, 615] width 11 height 11
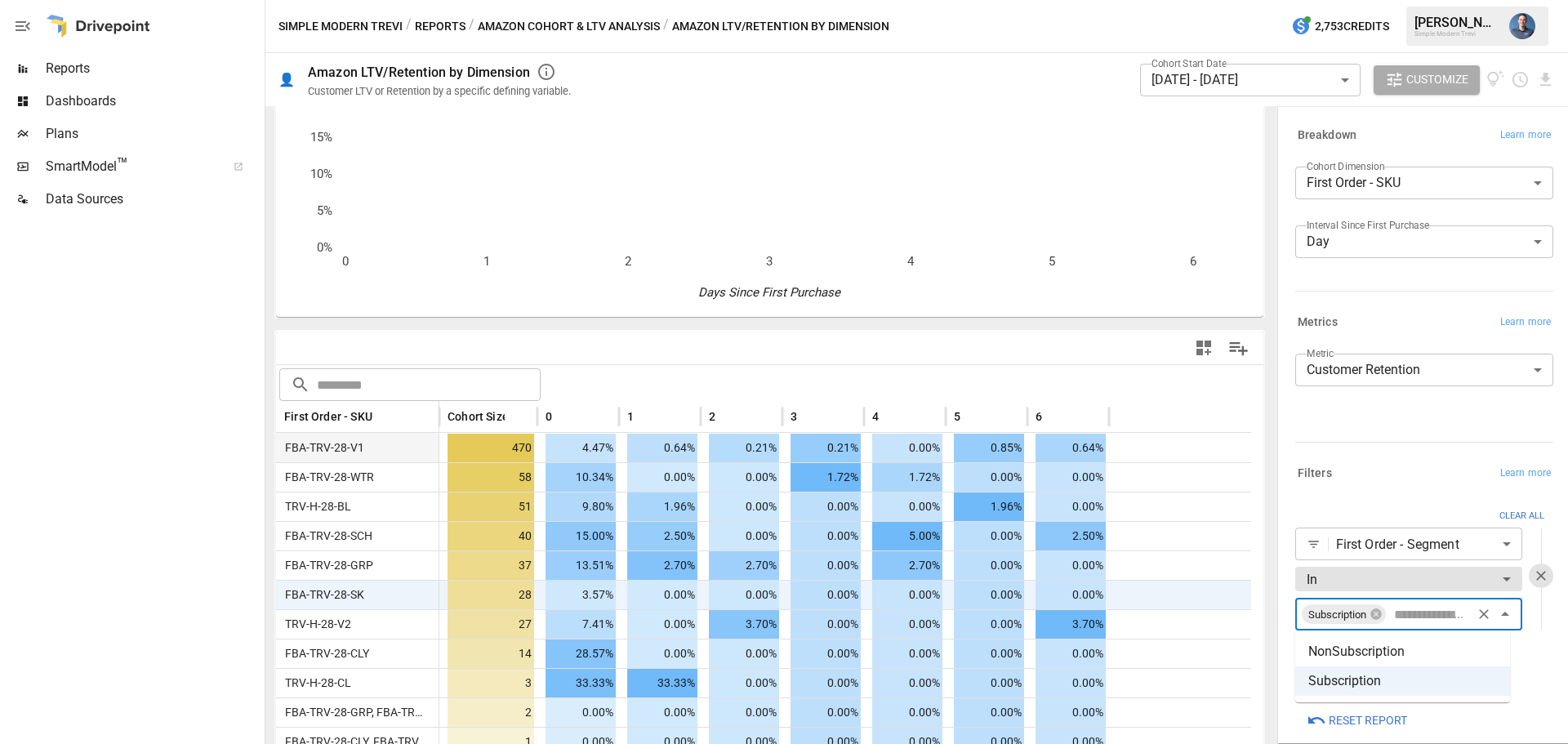
scroll to position [163, 0]
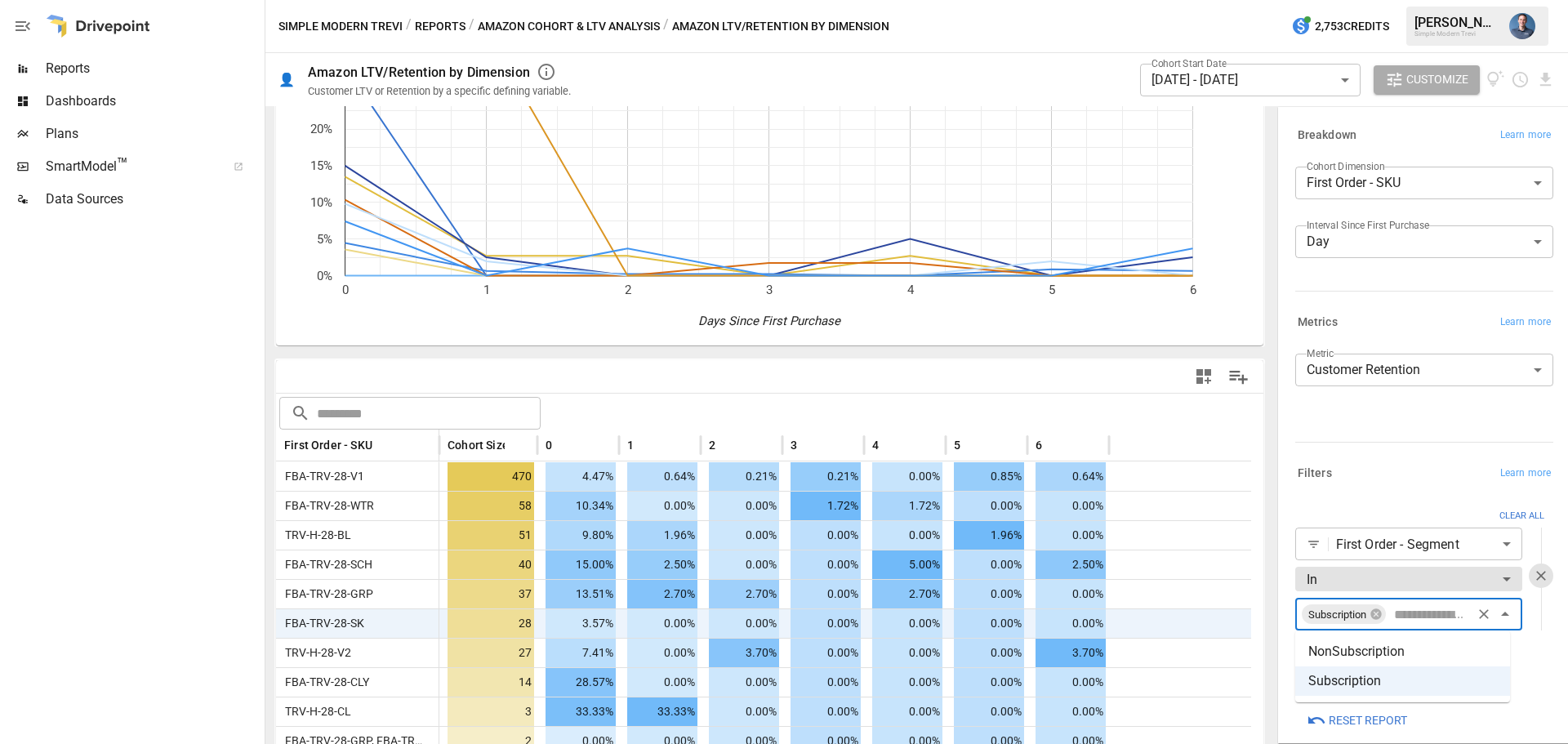
click at [1218, 66] on label "Cohort Start Date" at bounding box center [1188, 62] width 75 height 14
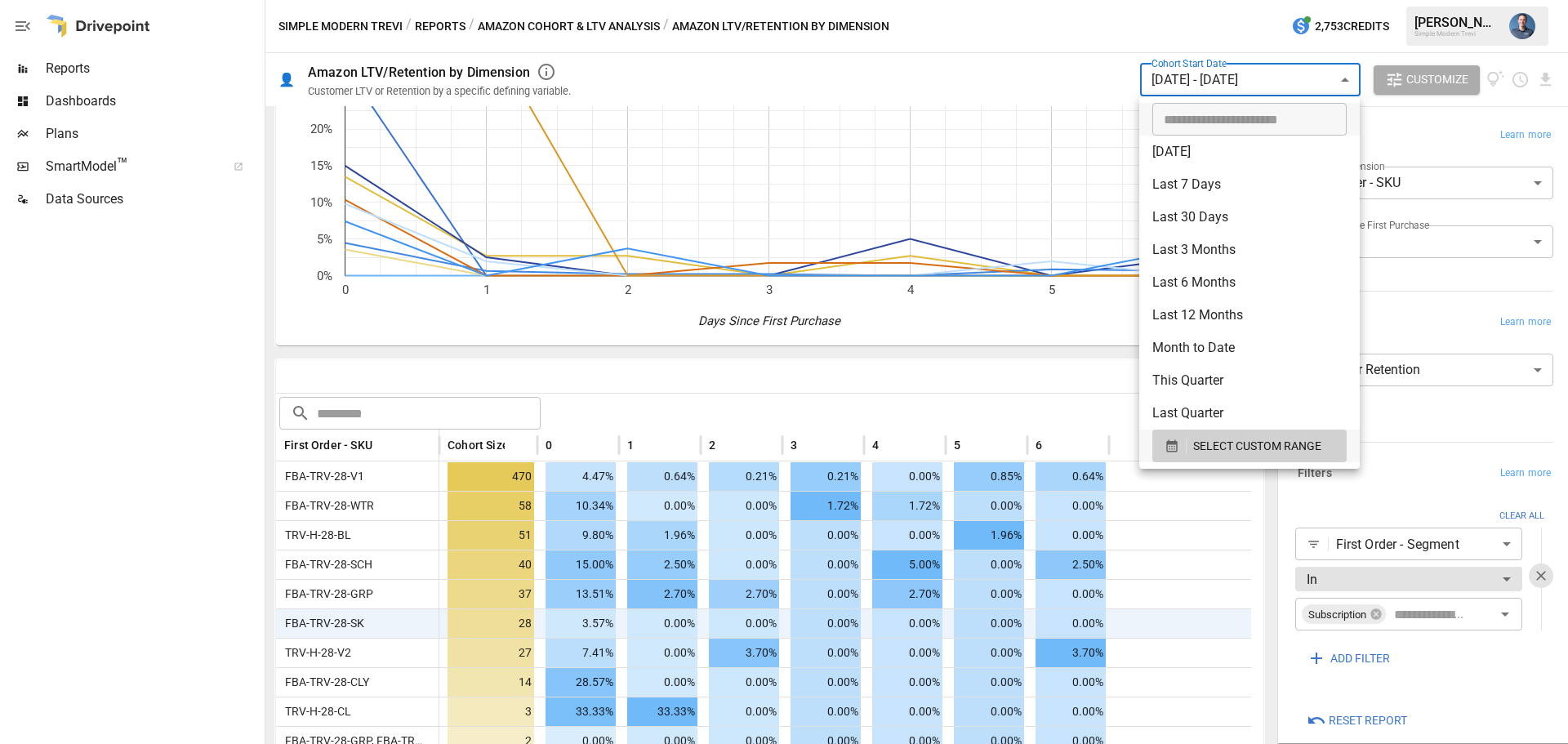
click at [1220, 0] on body "Reports Dashboards Plans SmartModel ™ Data Sources Simple Modern Trevi / Report…" at bounding box center [784, 0] width 1568 height 0
click at [1239, 447] on span "SELECT CUSTOM RANGE" at bounding box center [1257, 446] width 128 height 21
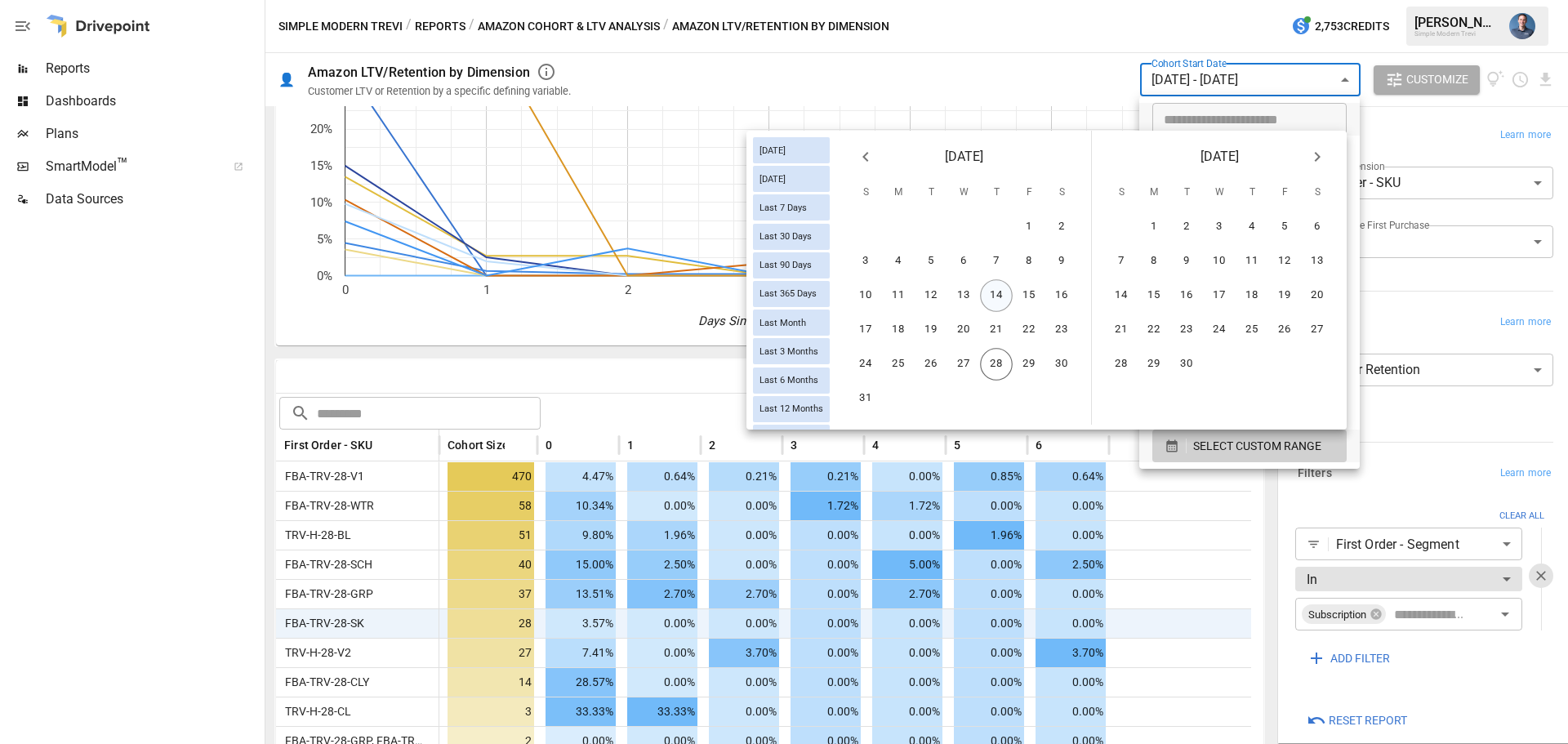
click at [992, 301] on button "14" at bounding box center [996, 295] width 32 height 33
click at [989, 364] on button "28" at bounding box center [996, 364] width 32 height 33
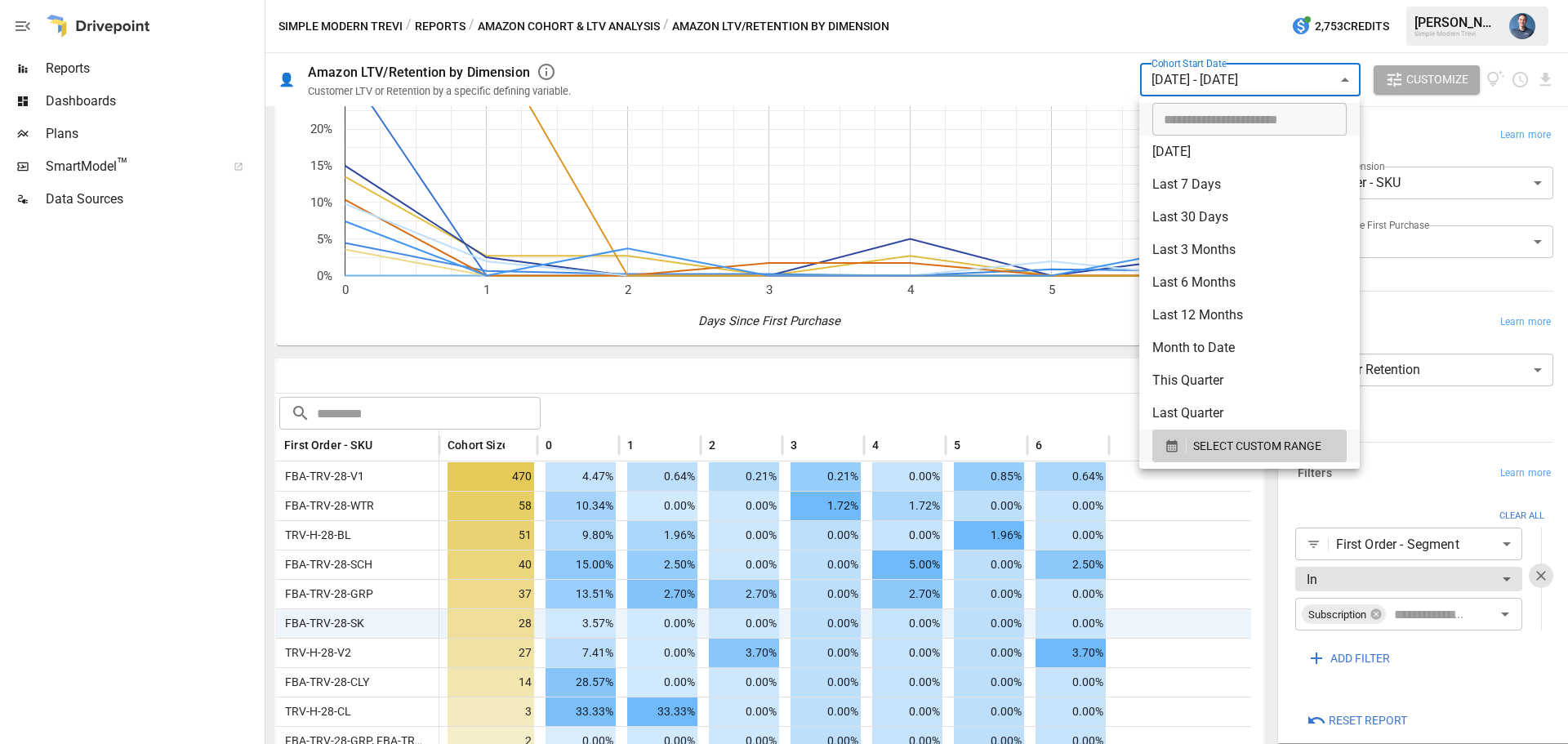
scroll to position [126, 0]
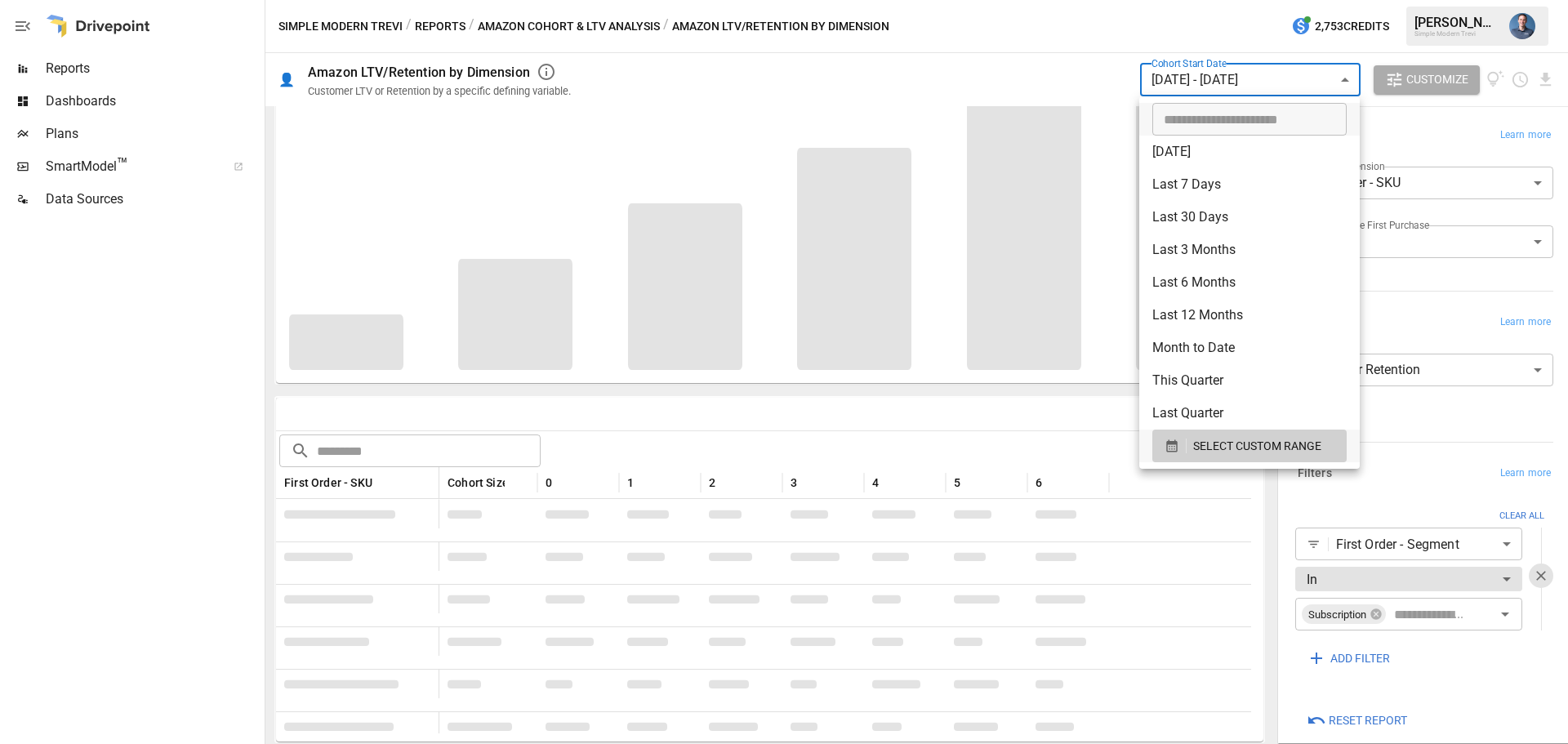
click at [852, 426] on div at bounding box center [784, 372] width 1568 height 744
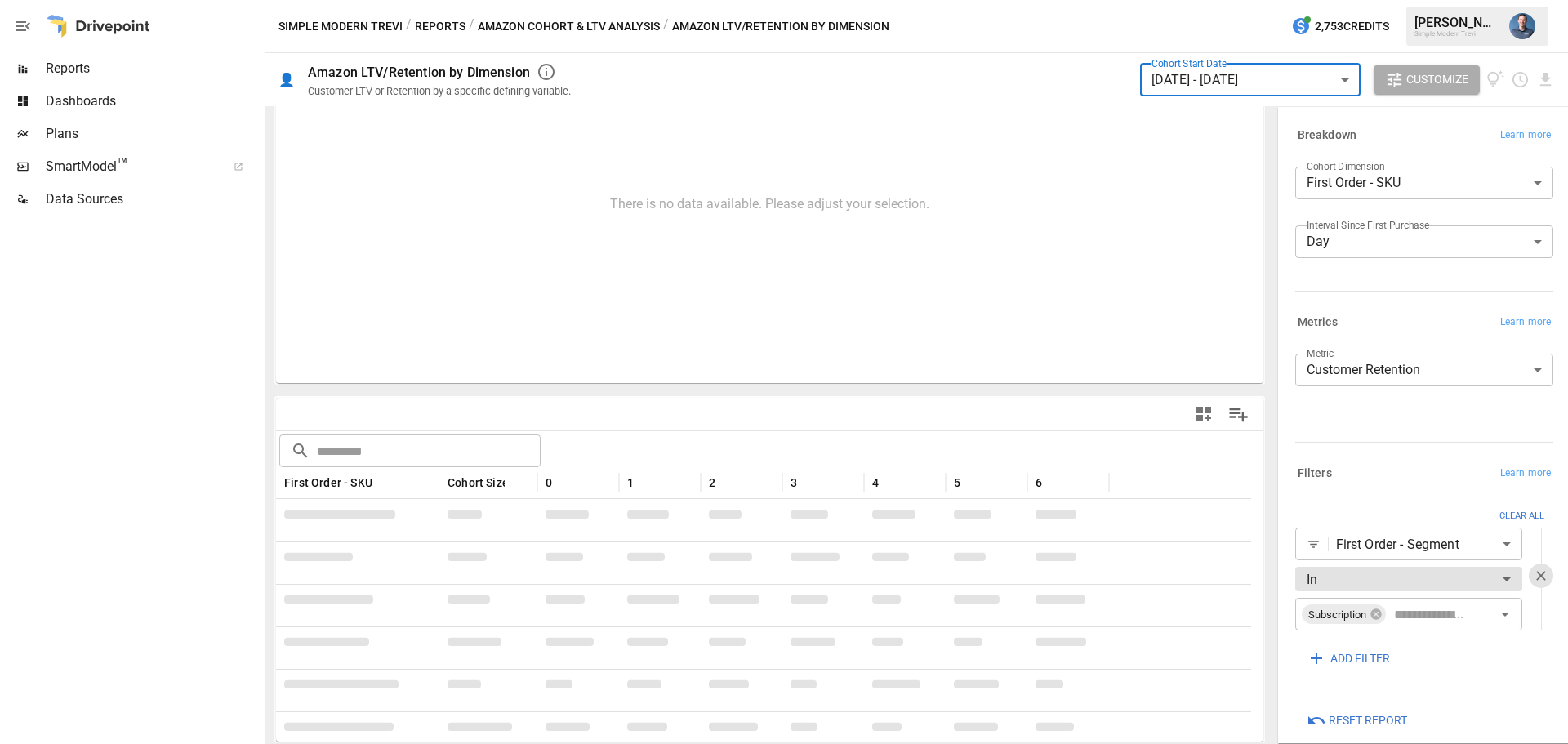
scroll to position [116, 0]
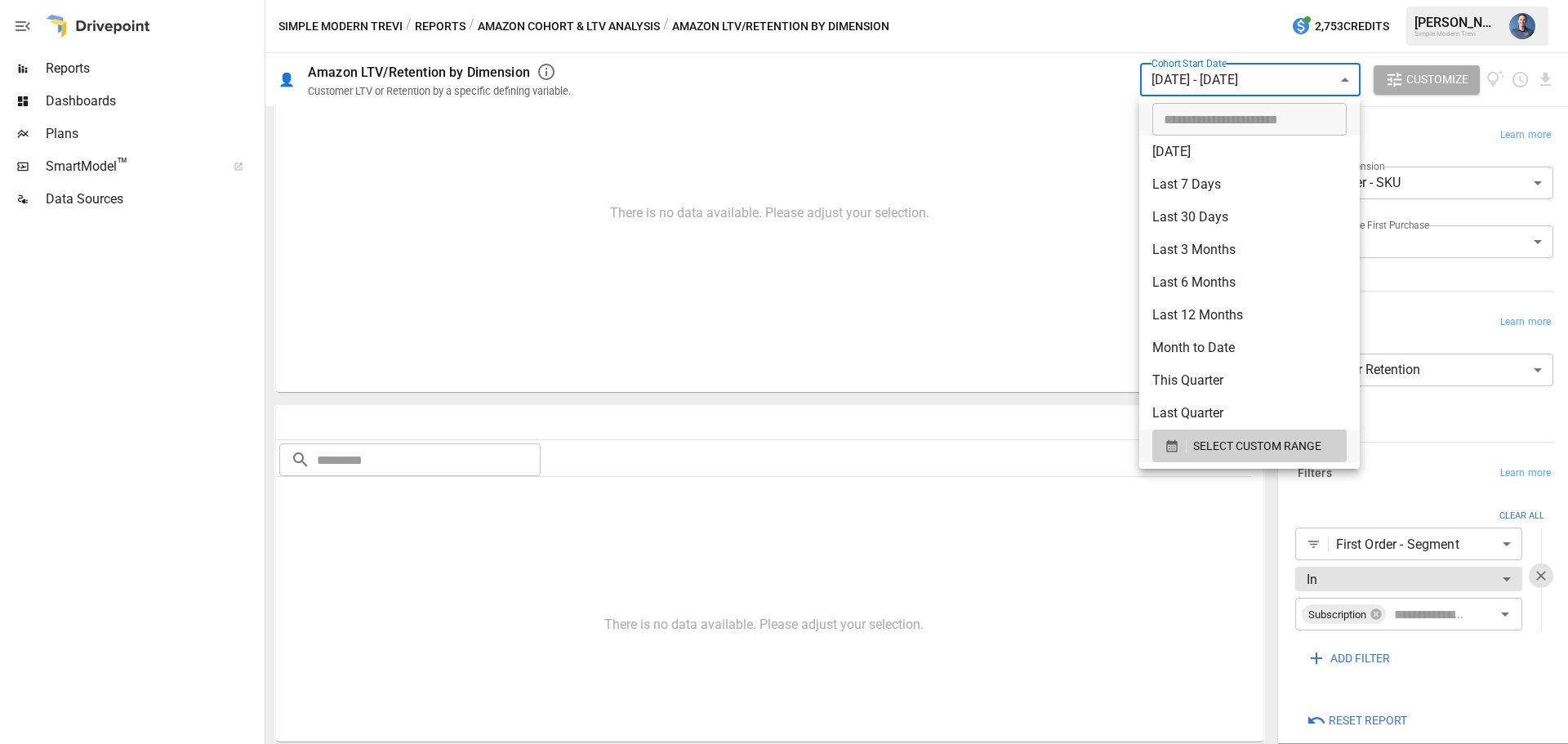
click at [1230, 0] on body "**********" at bounding box center [784, 0] width 1568 height 0
click at [1225, 442] on span "SELECT CUSTOM RANGE" at bounding box center [1257, 446] width 128 height 21
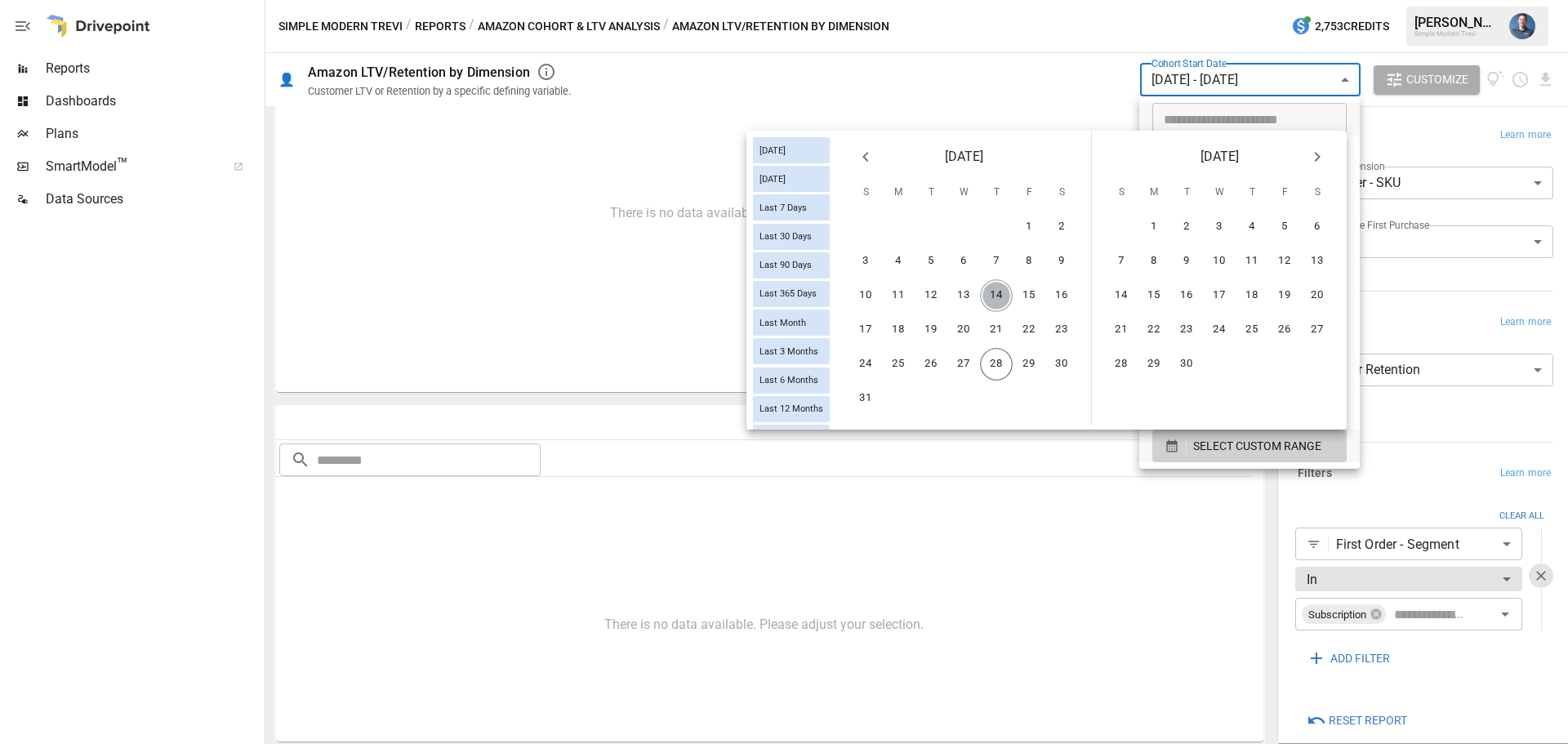
click at [1000, 295] on button "14" at bounding box center [996, 295] width 32 height 33
click at [961, 376] on button "27" at bounding box center [963, 364] width 32 height 33
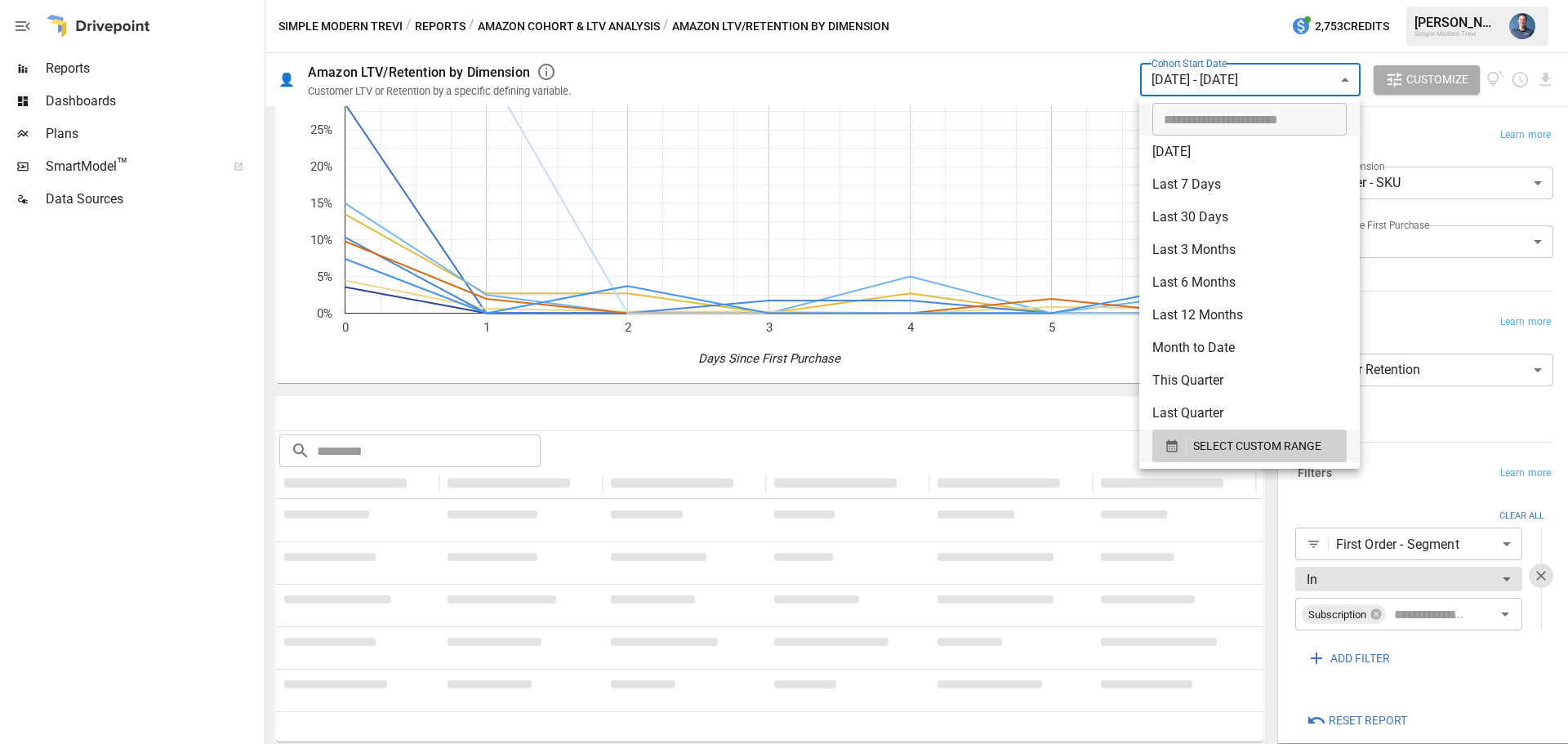
scroll to position [116, 0]
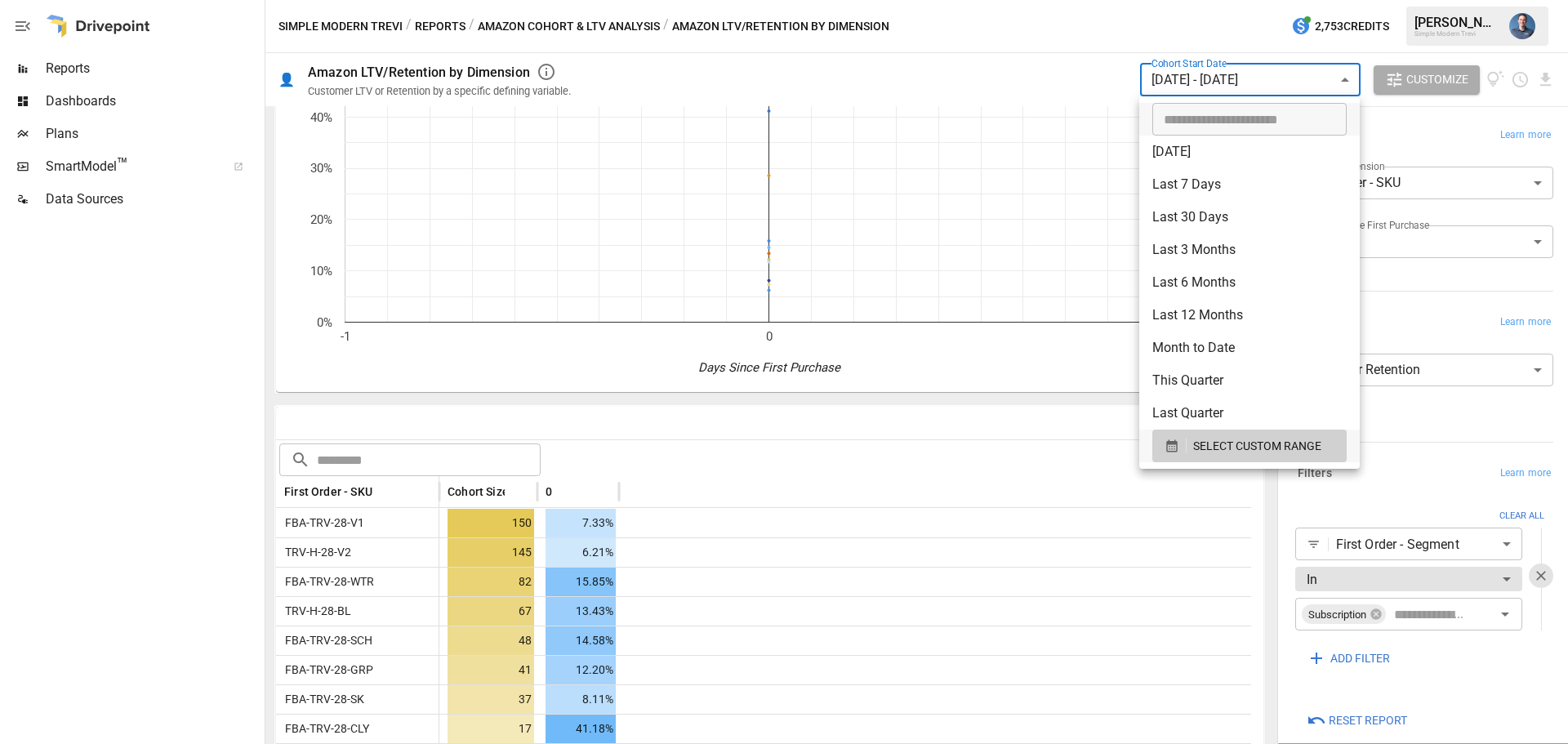
click at [149, 432] on div at bounding box center [784, 372] width 1568 height 744
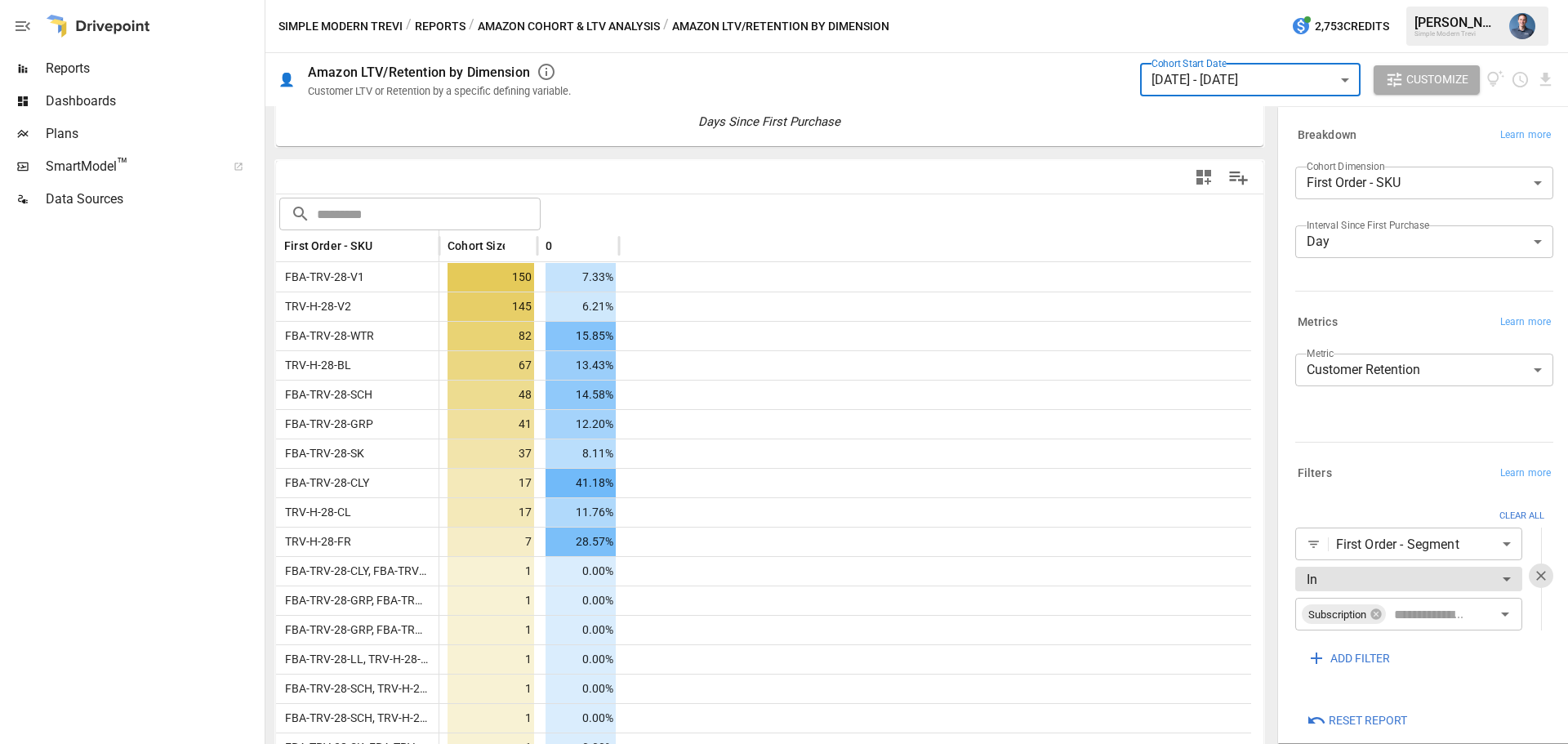
scroll to position [362, 0]
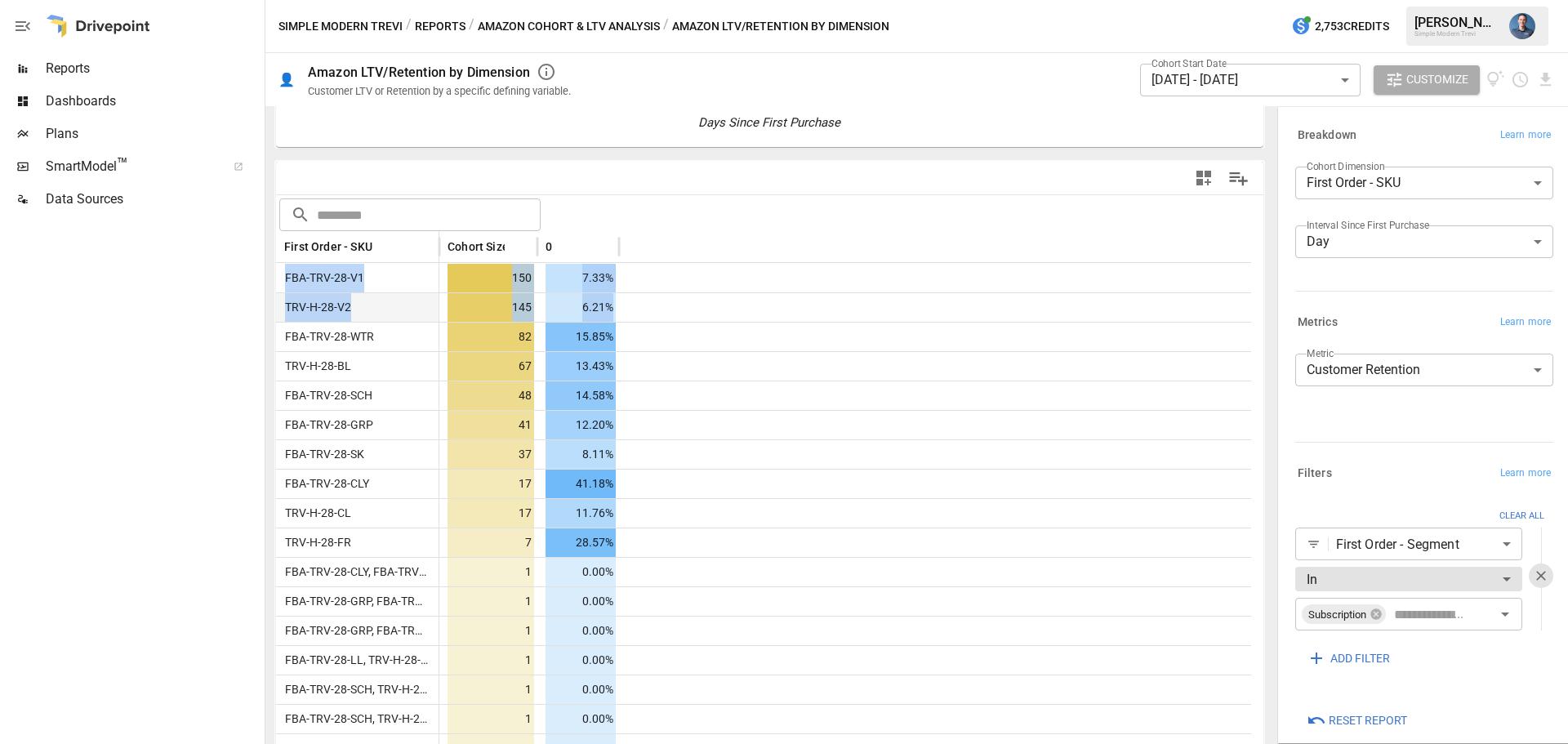
drag, startPoint x: 278, startPoint y: 282, endPoint x: 625, endPoint y: 312, distance: 348.3
click at [625, 312] on div "FBA-TRV-28-V1 150 7.33% TRV-H-28-V2 145 6.21% FBA-TRV-28-WTR 82 15.85% TRV-H-28…" at bounding box center [764, 556] width 975 height 588
click at [663, 311] on div at bounding box center [935, 307] width 632 height 30
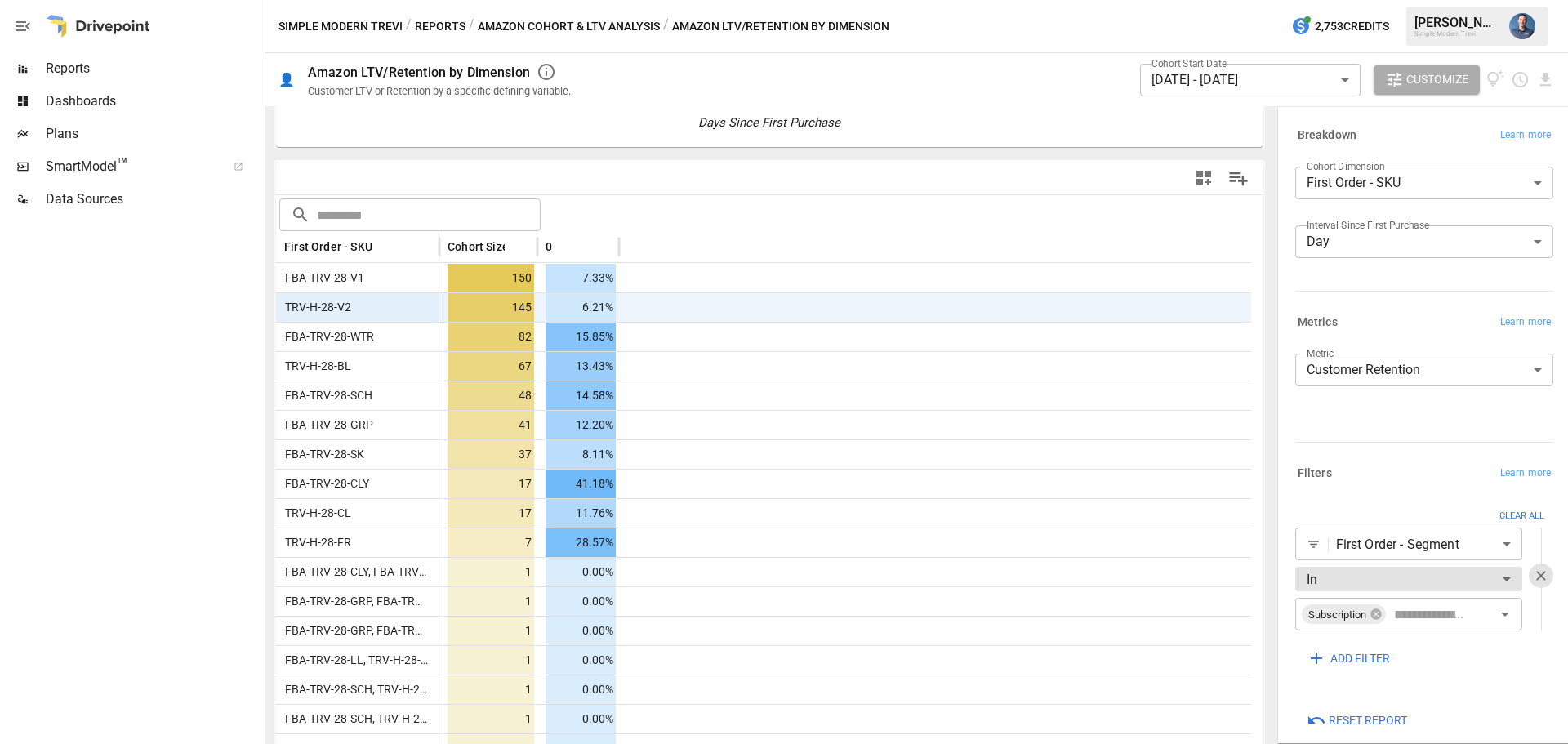
drag, startPoint x: 654, startPoint y: 311, endPoint x: 682, endPoint y: 314, distance: 28.2
click at [682, 314] on div at bounding box center [935, 307] width 632 height 30
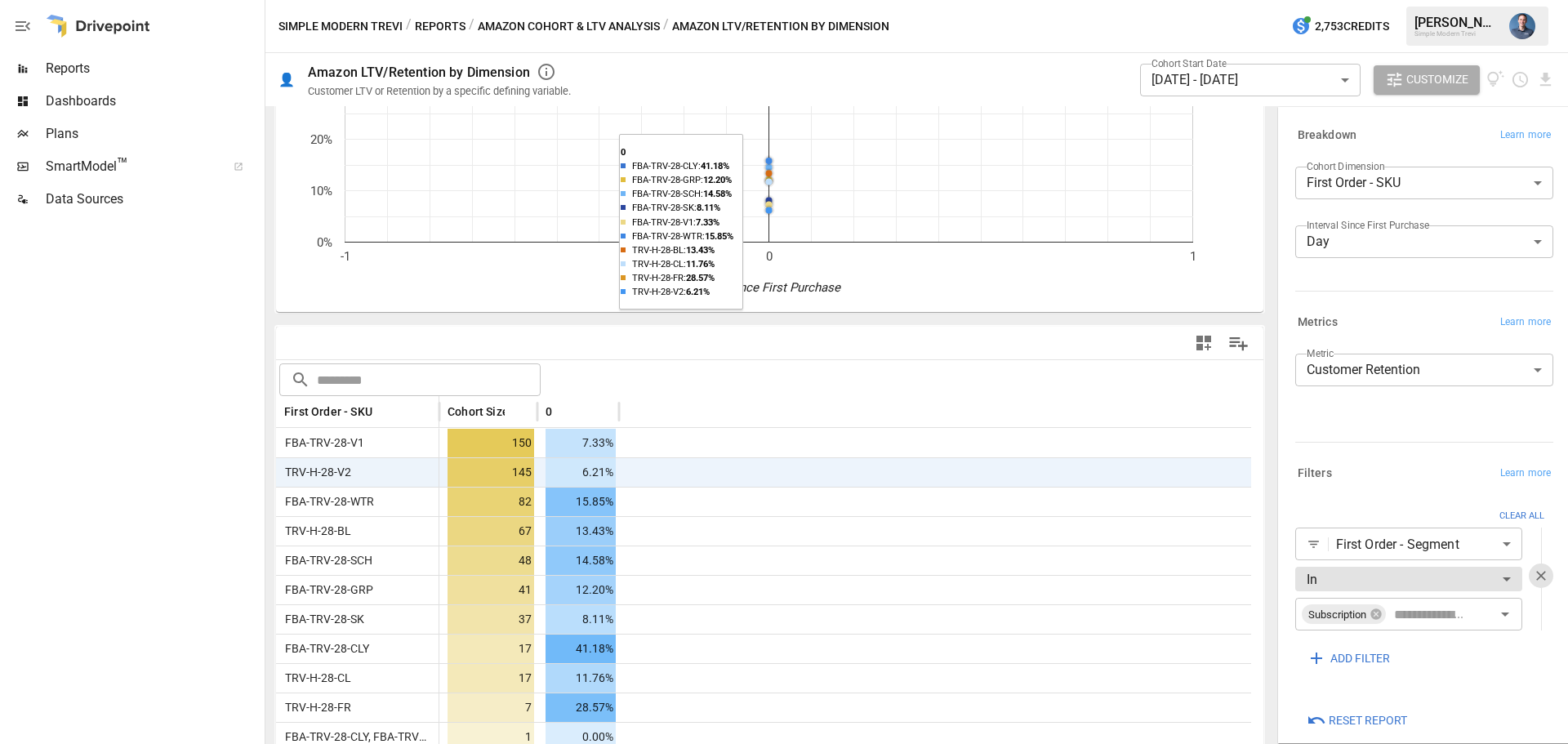
scroll to position [327, 0]
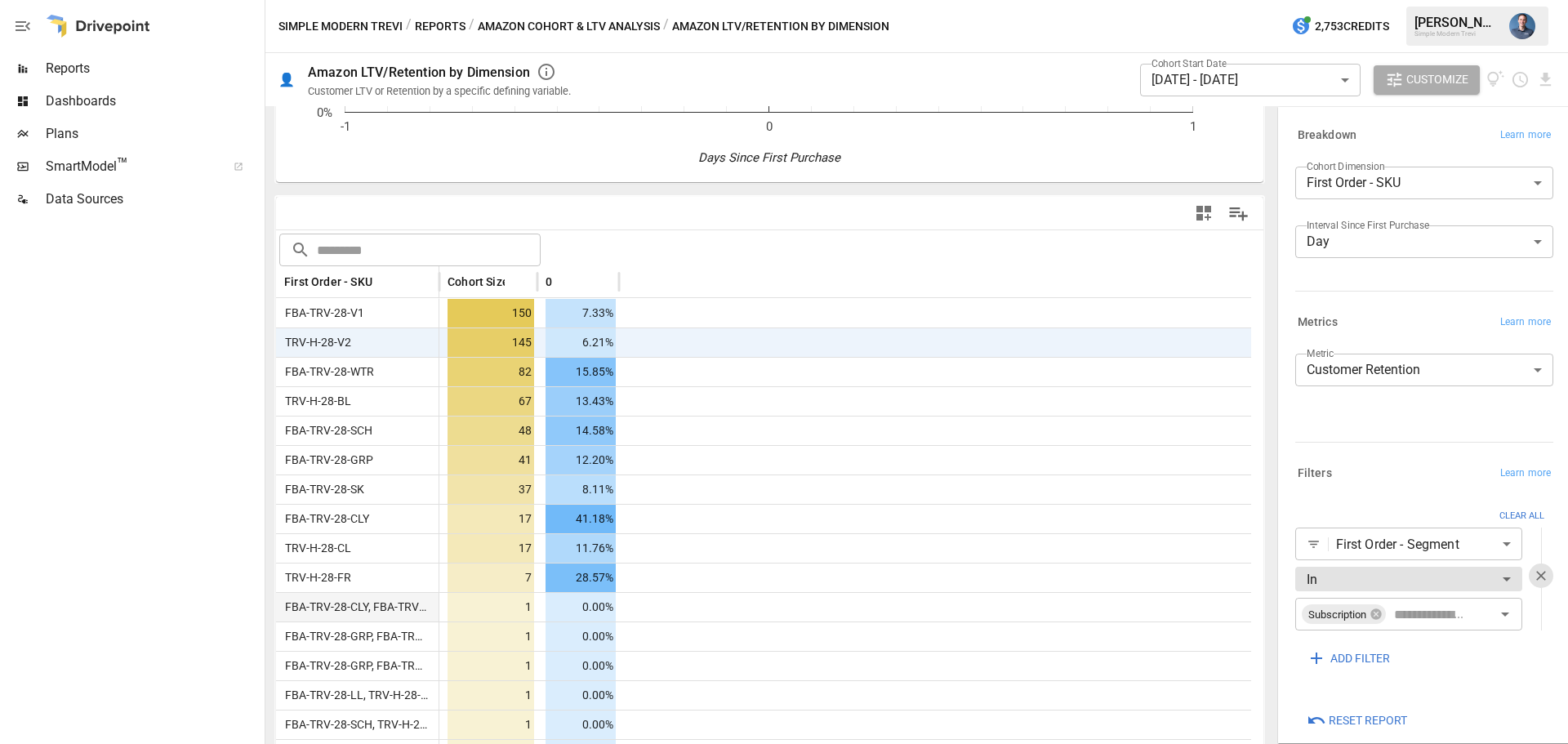
drag, startPoint x: 254, startPoint y: 298, endPoint x: 756, endPoint y: 599, distance: 585.3
click at [756, 599] on main "Reports Dashboards Plans SmartModel ™ Data Sources Simple Modern Trevi / Report…" at bounding box center [784, 372] width 1568 height 744
drag, startPoint x: 702, startPoint y: 582, endPoint x: 709, endPoint y: 574, distance: 10.6
click at [709, 574] on div at bounding box center [935, 577] width 632 height 30
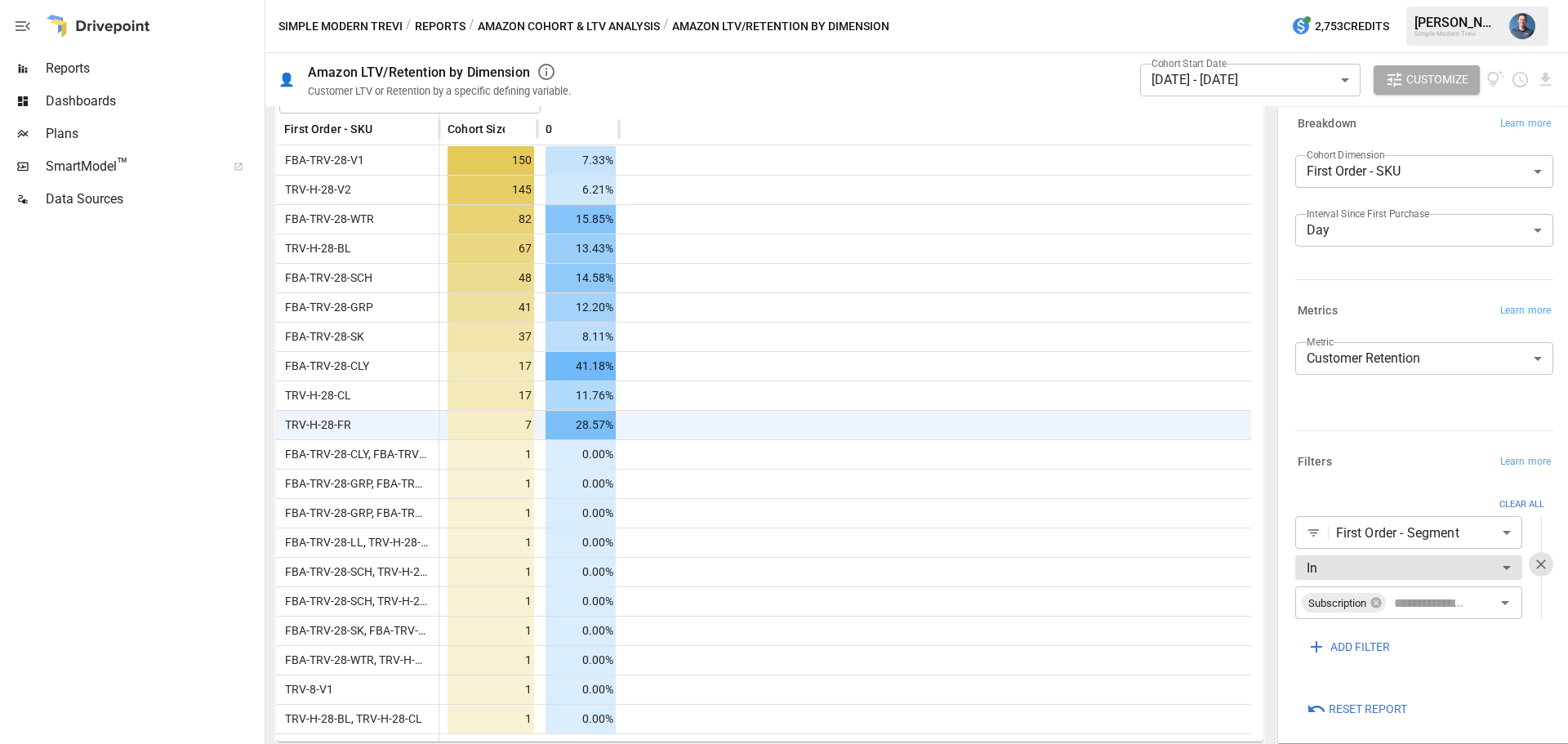
scroll to position [18, 0]
